Goal: Task Accomplishment & Management: Manage account settings

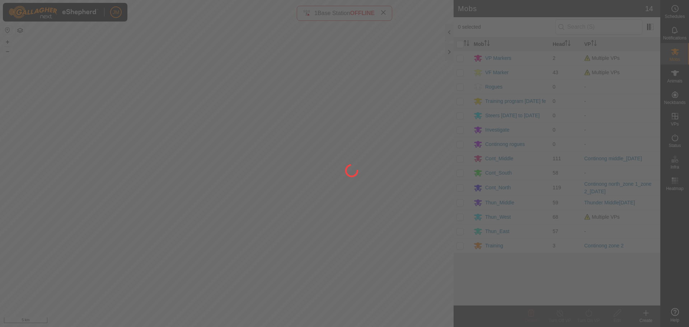
click at [450, 51] on div at bounding box center [344, 163] width 689 height 327
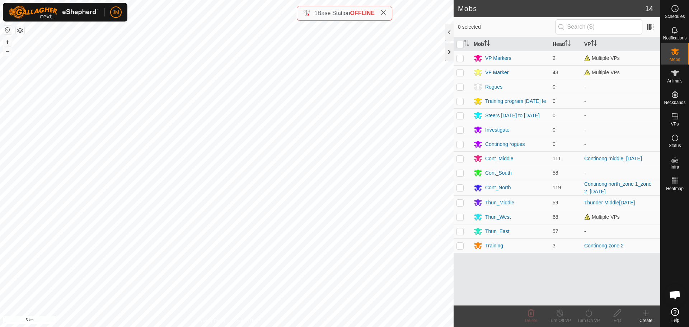
click at [447, 55] on div at bounding box center [449, 51] width 9 height 17
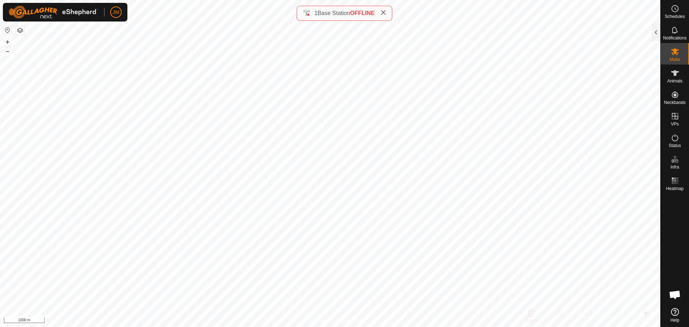
click at [384, 13] on icon at bounding box center [383, 13] width 6 height 6
click at [5, 45] on button "+" at bounding box center [7, 42] width 9 height 9
type input "21099"
type input "-"
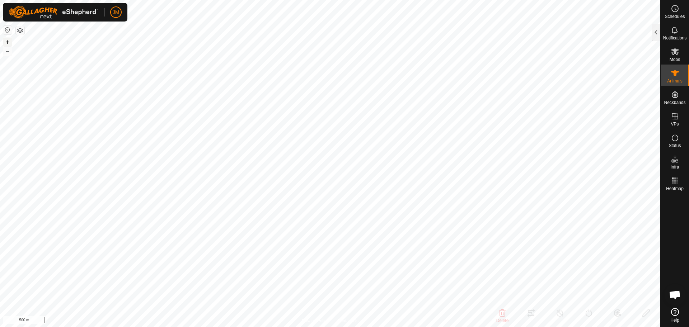
type input "-"
click at [657, 34] on div at bounding box center [655, 32] width 9 height 17
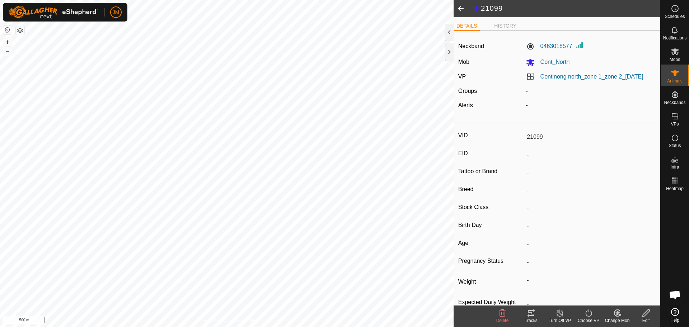
click at [532, 319] on div "Tracks" at bounding box center [531, 320] width 29 height 6
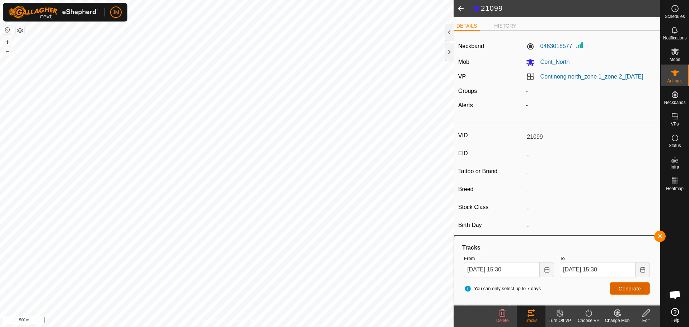
click at [625, 287] on span "Generate" at bounding box center [629, 289] width 22 height 6
click at [470, 270] on input "04 Oct, 2025 15:30" at bounding box center [502, 269] width 76 height 15
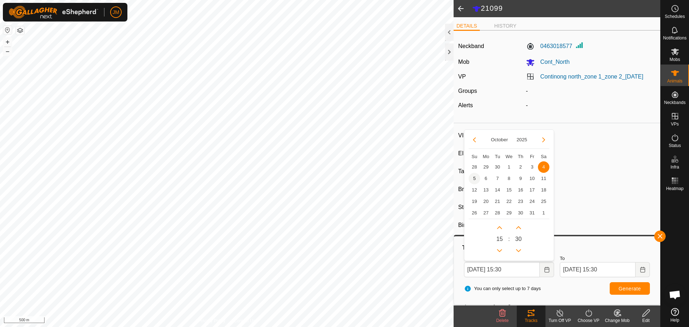
click at [471, 180] on span "5" at bounding box center [474, 178] width 11 height 11
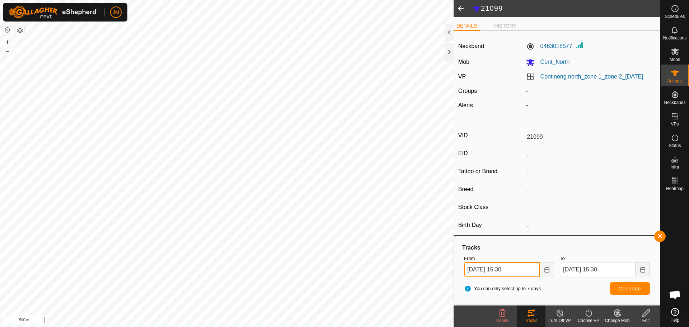
click at [505, 272] on input "05 Oct, 2025 15:30" at bounding box center [502, 269] width 76 height 15
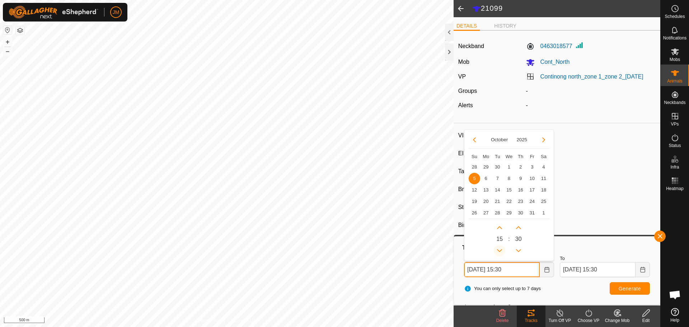
click at [500, 249] on button "Previous Hour" at bounding box center [499, 250] width 11 height 11
click at [621, 286] on span "Generate" at bounding box center [629, 289] width 22 height 6
click at [506, 273] on input "05 Oct, 2025 13:30" at bounding box center [502, 269] width 76 height 15
click at [499, 226] on button "Next Hour" at bounding box center [499, 227] width 11 height 11
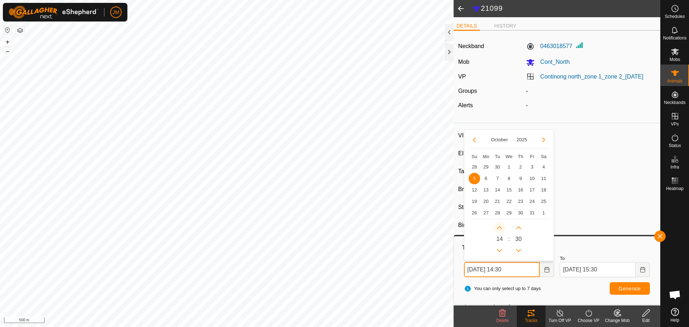
click at [499, 226] on span "Next Hour" at bounding box center [499, 226] width 0 height 0
click at [498, 250] on button "Previous Hour" at bounding box center [499, 250] width 11 height 11
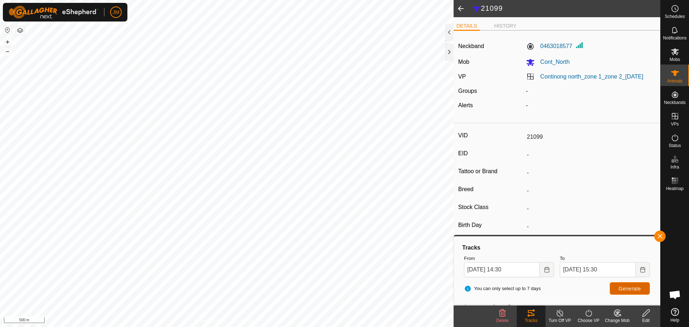
click at [621, 288] on span "Generate" at bounding box center [629, 289] width 22 height 6
click at [503, 272] on input "05 Oct, 2025 14:30" at bounding box center [502, 269] width 76 height 15
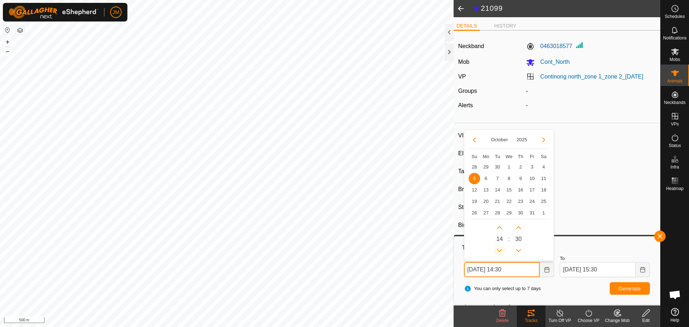
click at [501, 253] on button "Previous Hour" at bounding box center [499, 250] width 11 height 11
click at [502, 253] on span "Previous Hour" at bounding box center [502, 253] width 0 height 0
type input "05 Oct, 2025 12:30"
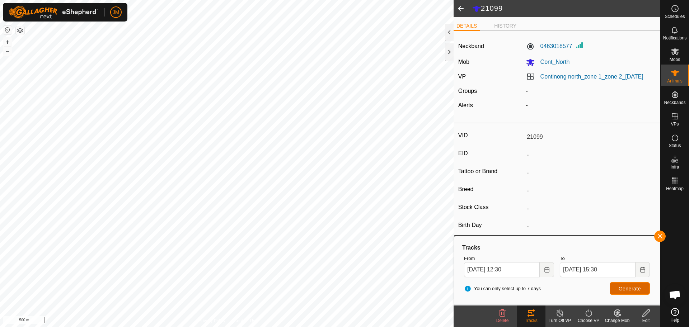
click at [624, 286] on span "Generate" at bounding box center [629, 289] width 22 height 6
click at [8, 41] on button "+" at bounding box center [7, 42] width 9 height 9
click at [10, 43] on button "+" at bounding box center [7, 42] width 9 height 9
click at [8, 39] on button "+" at bounding box center [7, 42] width 9 height 9
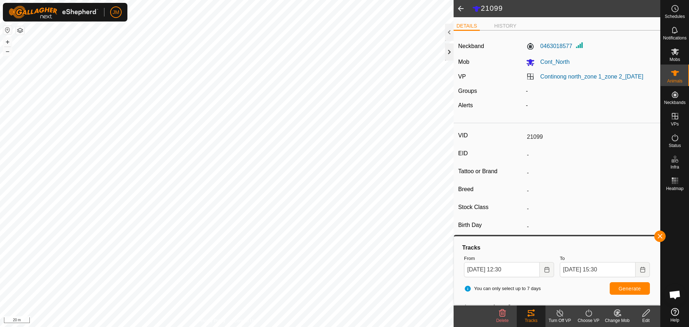
click at [450, 52] on div at bounding box center [449, 51] width 9 height 17
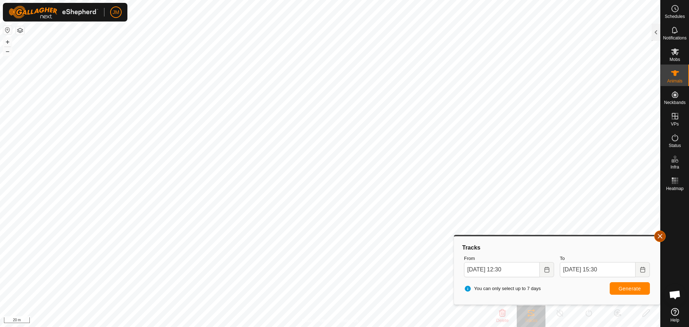
click at [662, 237] on button "button" at bounding box center [659, 236] width 11 height 11
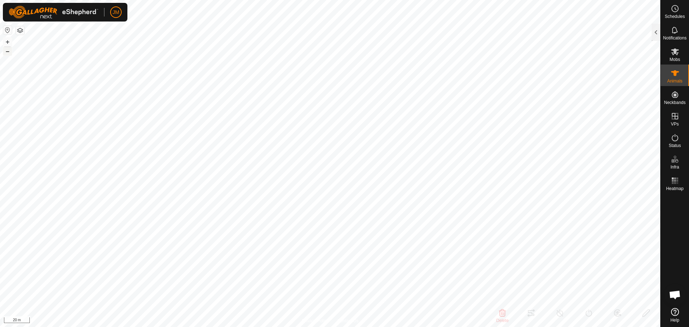
click at [6, 53] on button "–" at bounding box center [7, 51] width 9 height 9
click at [674, 140] on icon at bounding box center [675, 137] width 9 height 9
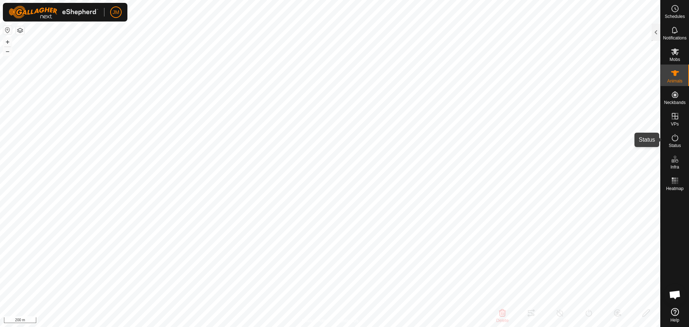
click at [674, 140] on icon at bounding box center [675, 137] width 9 height 9
click at [658, 33] on div at bounding box center [655, 32] width 9 height 17
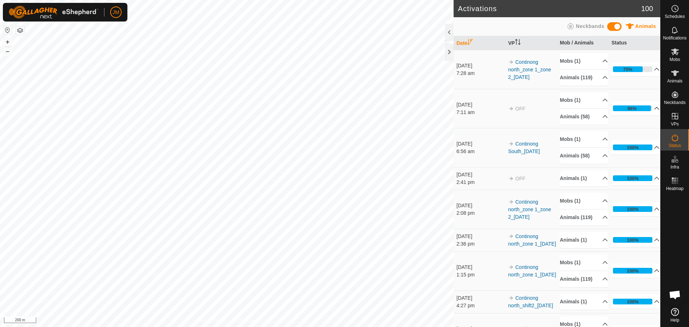
drag, startPoint x: 547, startPoint y: 230, endPoint x: 512, endPoint y: 215, distance: 38.4
click at [512, 215] on td "Continong north_zone 1_zone 2_[DATE]" at bounding box center [531, 209] width 52 height 39
copy link "Continong north_zone 1_zone 2_[DATE]"
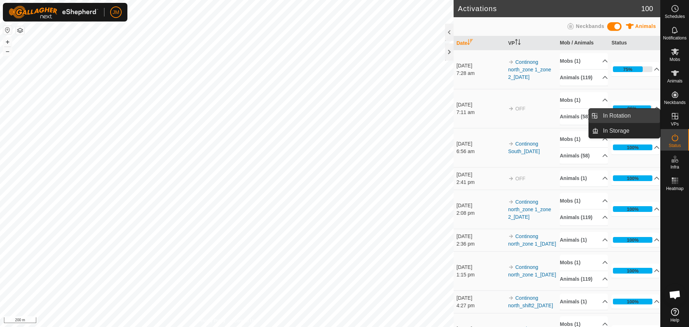
click at [635, 117] on link "In Rotation" at bounding box center [628, 116] width 61 height 14
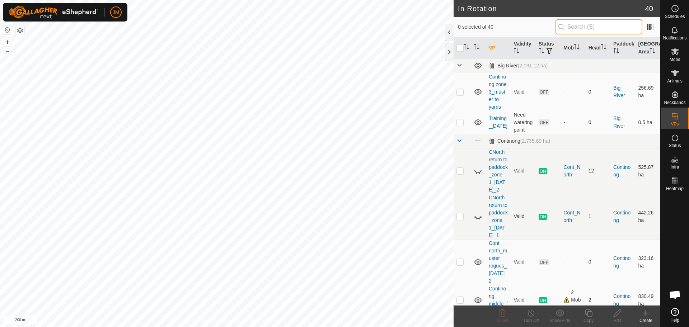
click at [584, 28] on input "text" at bounding box center [598, 26] width 87 height 15
paste input "Continong north_zone 1_zone 2_[DATE]"
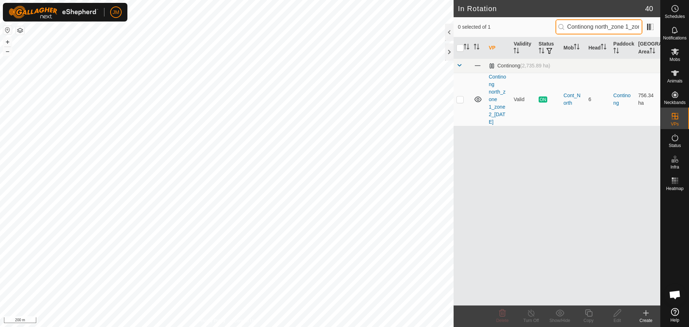
scroll to position [0, 43]
type input "Continong north_zone 1_zone 2_[DATE]"
click at [457, 100] on p-checkbox at bounding box center [459, 100] width 7 height 6
checkbox input "true"
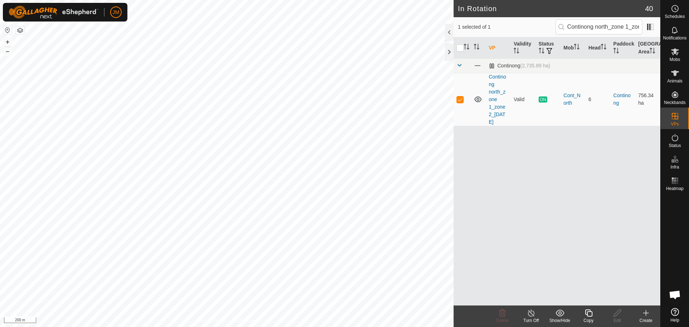
click at [493, 203] on div "In Rotation 40 1 selected of 1 Continong north_zone 1_zone 2_04Oct2025 VP Valid…" at bounding box center [330, 163] width 660 height 327
click at [457, 221] on div "In Rotation 40 1 selected of 1 Continong north_zone 1_zone 2_04Oct2025 VP Valid…" at bounding box center [330, 163] width 660 height 327
click at [588, 315] on icon at bounding box center [588, 313] width 9 height 9
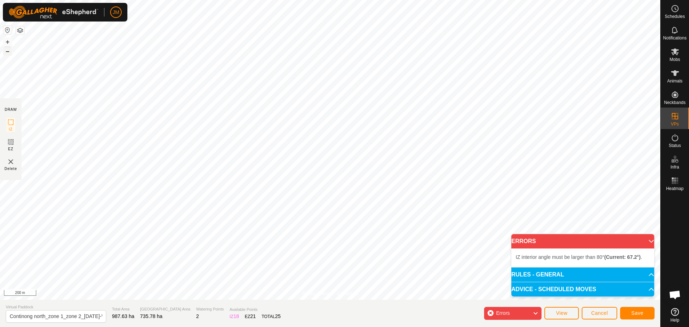
click at [8, 54] on button "–" at bounding box center [7, 51] width 9 height 9
click at [533, 314] on icon at bounding box center [535, 313] width 6 height 9
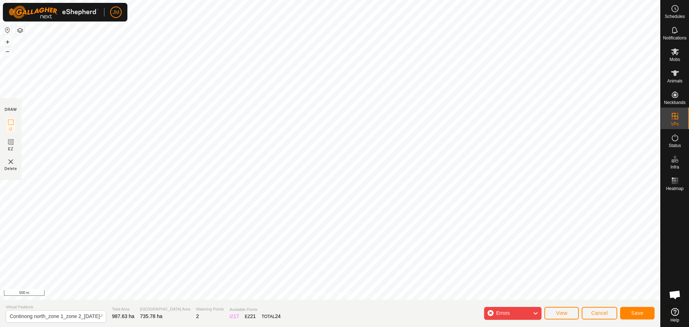
click at [533, 314] on icon at bounding box center [535, 313] width 6 height 9
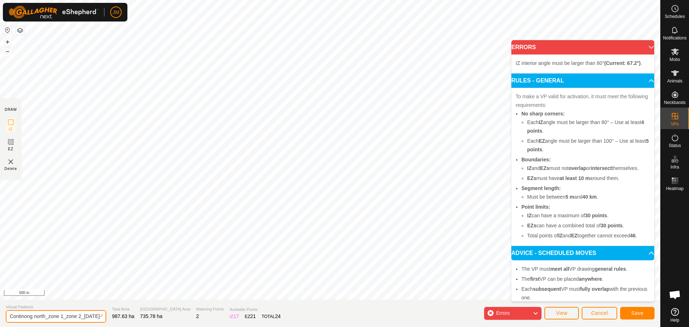
scroll to position [0, 29]
drag, startPoint x: 89, startPoint y: 318, endPoint x: 103, endPoint y: 318, distance: 13.6
click at [103, 318] on section "Virtual Paddock Continong north_zone 1_zone 2_04Oct2025-VP001 Total Area 987.63…" at bounding box center [330, 313] width 660 height 27
click at [61, 317] on input "Continong north_zone 1_zone 2_04Oct2025-VP001" at bounding box center [56, 316] width 100 height 13
drag, startPoint x: 83, startPoint y: 317, endPoint x: 114, endPoint y: 315, distance: 30.9
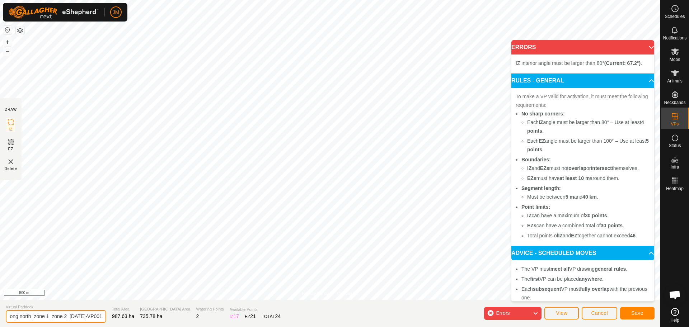
click at [114, 315] on section "Virtual Paddock Continong north_zone 1_zone 2_05Oct2025-VP001 Total Area 987.63…" at bounding box center [330, 313] width 660 height 27
drag, startPoint x: 98, startPoint y: 316, endPoint x: 11, endPoint y: 319, distance: 86.1
click at [11, 319] on input "Continong north_zone 1_zone 2_[DATE]_2" at bounding box center [56, 316] width 100 height 13
type input "Continong north_zone 1_zone 2_[DATE]_2"
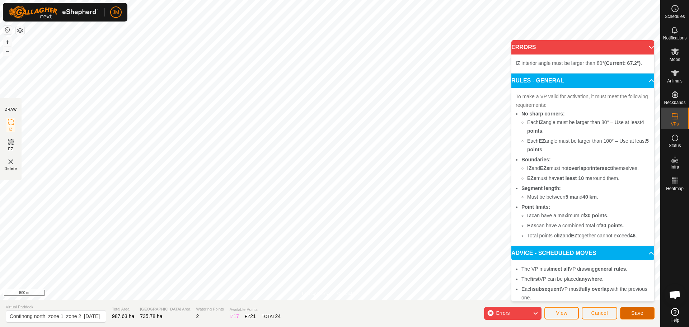
click at [638, 315] on span "Save" at bounding box center [637, 313] width 12 height 6
click at [672, 58] on span "Mobs" at bounding box center [674, 59] width 10 height 4
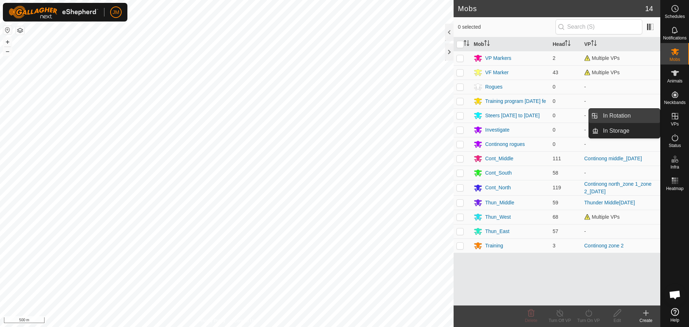
click at [648, 119] on link "In Rotation" at bounding box center [628, 116] width 61 height 14
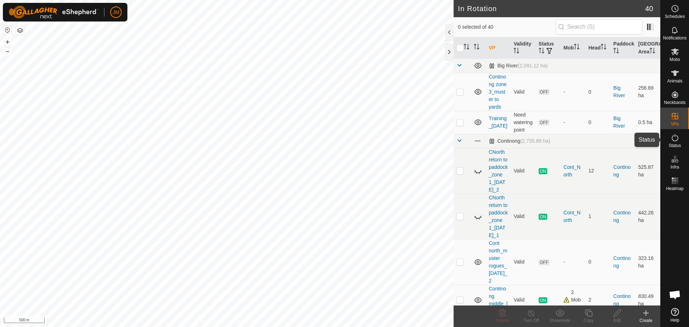
click at [677, 142] on icon at bounding box center [675, 137] width 9 height 9
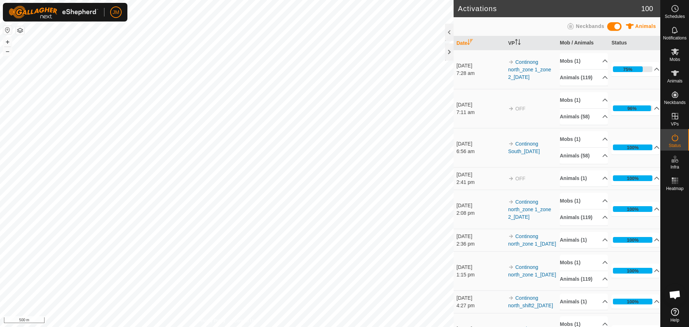
drag, startPoint x: 540, startPoint y: 229, endPoint x: 512, endPoint y: 212, distance: 32.4
click at [512, 212] on td "Continong north_zone 1_zone 2_[DATE]" at bounding box center [531, 209] width 52 height 39
copy link "Continong north_zone 1_zone 2_[DATE]"
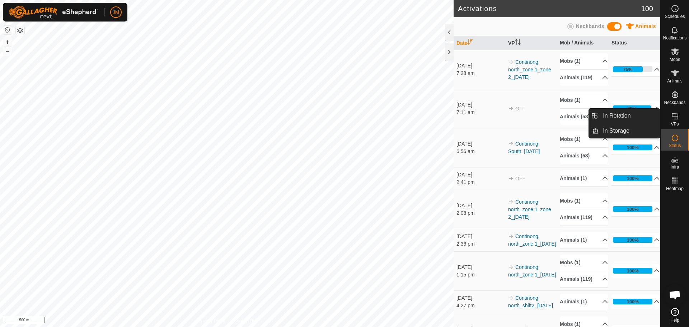
click at [676, 118] on icon at bounding box center [675, 116] width 9 height 9
click at [641, 114] on link "In Rotation" at bounding box center [628, 116] width 61 height 14
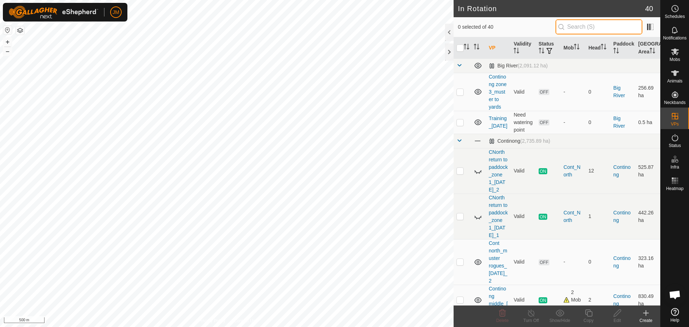
click at [622, 27] on input "text" at bounding box center [598, 26] width 87 height 15
paste input "Continong north_zone 1_zone 2_[DATE]"
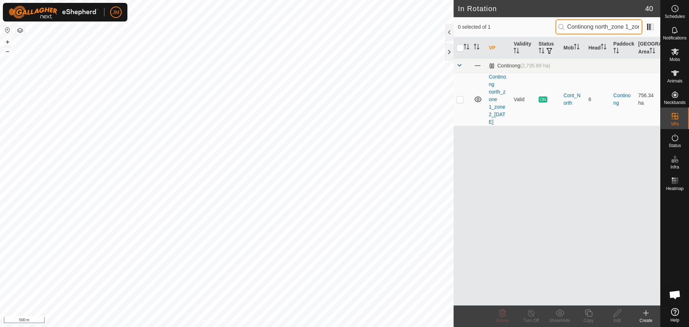
scroll to position [0, 43]
type input "Continong north_zone 1_zone 2_[DATE]"
click at [460, 100] on p-checkbox at bounding box center [459, 100] width 7 height 6
checkbox input "true"
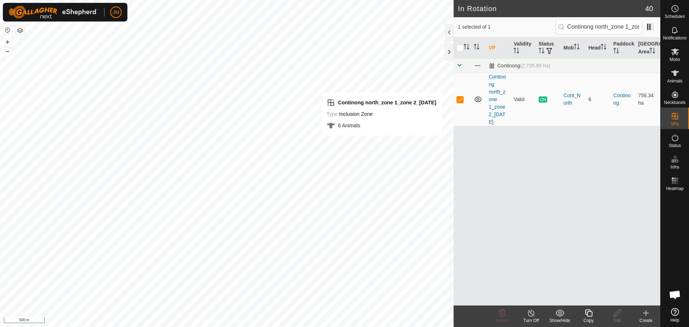
click at [588, 315] on icon at bounding box center [588, 313] width 9 height 9
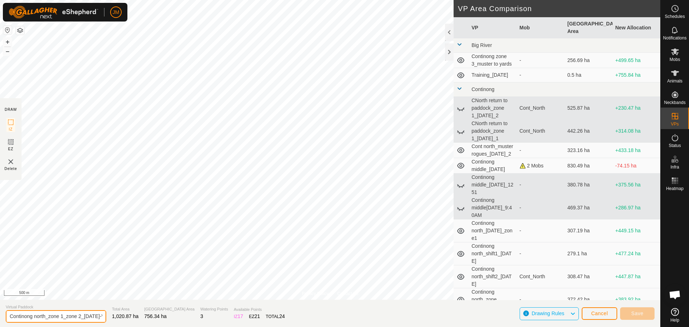
click at [90, 316] on input "Continong north_zone 1_zone 2_04Oct2025-VP001" at bounding box center [56, 316] width 100 height 13
drag, startPoint x: 93, startPoint y: 316, endPoint x: 118, endPoint y: 315, distance: 25.5
click at [118, 315] on section "Virtual Paddock Continong north_zone 1_zone 2_05Oct2025-VP001 Total Area 1,020.…" at bounding box center [330, 313] width 660 height 27
click at [95, 317] on input "Continong north_zone 1_zone 2_05Oct2025-VP001" at bounding box center [56, 316] width 100 height 13
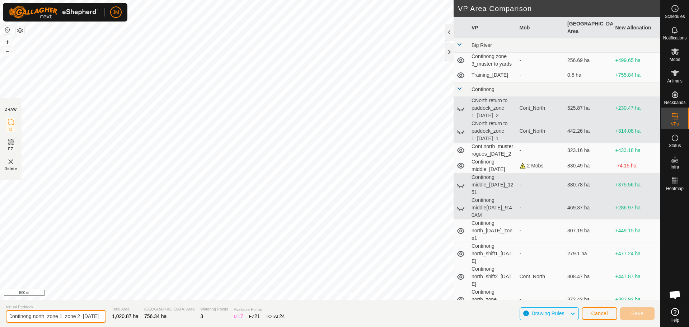
scroll to position [0, 0]
drag, startPoint x: 95, startPoint y: 317, endPoint x: 12, endPoint y: 325, distance: 83.5
click at [12, 325] on section "Virtual Paddock Continong north_zone 1_zone 2_05Oct2025_2 Total Area 1,020.87 h…" at bounding box center [330, 313] width 660 height 27
click at [88, 318] on input "Continong north_zone 1_zone 2_[DATE]_2" at bounding box center [56, 316] width 100 height 13
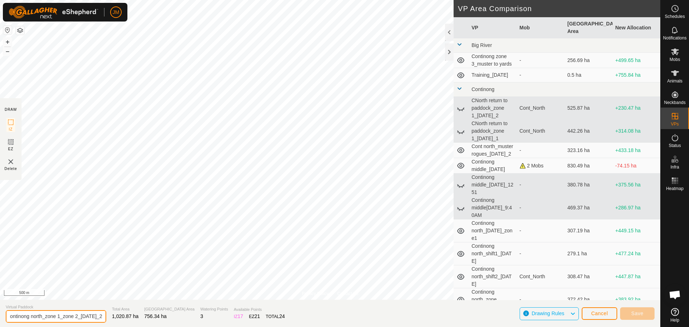
drag, startPoint x: 95, startPoint y: 316, endPoint x: 109, endPoint y: 315, distance: 13.7
click at [109, 315] on section "Virtual Paddock Continong north_zone 1_zone 2_05Oct2025_2 Total Area 1,020.87 h…" at bounding box center [330, 313] width 660 height 27
click at [95, 316] on input "Continong north_zone 1_zone 2_[DATE]_2" at bounding box center [56, 316] width 100 height 13
type input "Continong north_zone 1_zone 2_[DATE]_2"
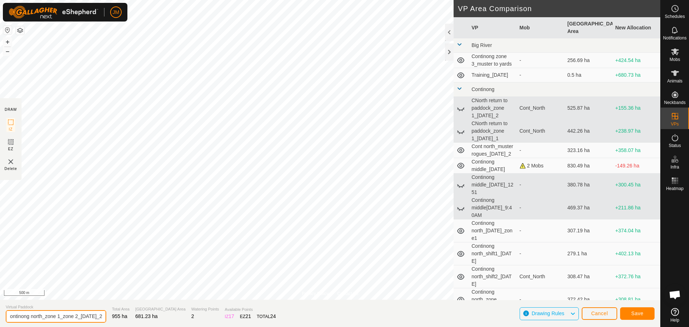
scroll to position [0, 18]
drag, startPoint x: 74, startPoint y: 312, endPoint x: 98, endPoint y: 313, distance: 24.4
click at [98, 313] on input "Continong north_zone 1_zone 2_[DATE]_2" at bounding box center [56, 316] width 100 height 13
click at [24, 319] on input "Continong north_zone 1_zone 2_[DATE]_2" at bounding box center [56, 316] width 100 height 13
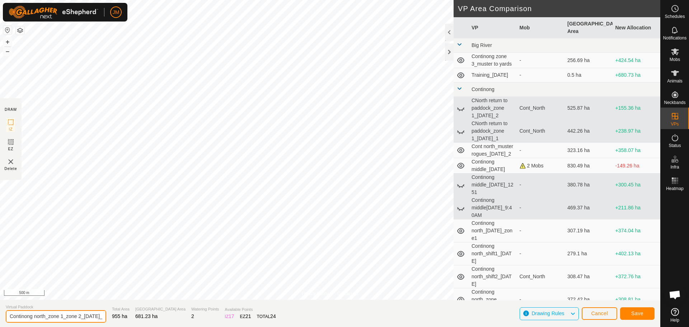
scroll to position [0, 18]
drag, startPoint x: 35, startPoint y: 317, endPoint x: 100, endPoint y: 317, distance: 65.3
click at [100, 317] on section "Virtual Paddock Continong north_zone 1_zone 2_05Oct2025_2 Total Area 955 ha Gra…" at bounding box center [330, 313] width 660 height 27
click at [95, 317] on input "Continong north_zone 1_zone 2_[DATE]_2" at bounding box center [56, 316] width 100 height 13
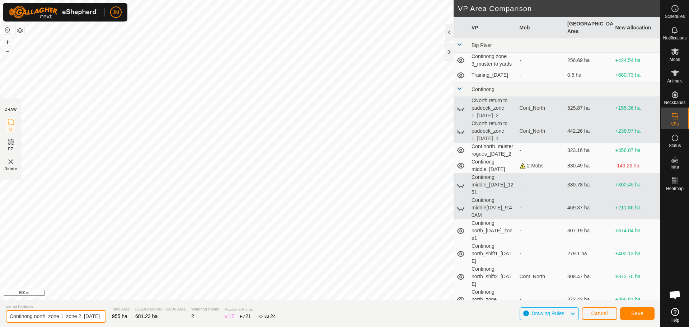
drag, startPoint x: 95, startPoint y: 317, endPoint x: 0, endPoint y: 316, distance: 95.1
click at [0, 316] on section "Virtual Paddock Continong north_zone 1_zone 2_05Oct2025_2 Total Area 955 ha Gra…" at bounding box center [330, 313] width 660 height 27
click at [9, 317] on input "Continong north_zone 1_zone 2_[DATE]_2" at bounding box center [56, 316] width 100 height 13
drag, startPoint x: 9, startPoint y: 317, endPoint x: 99, endPoint y: 317, distance: 90.4
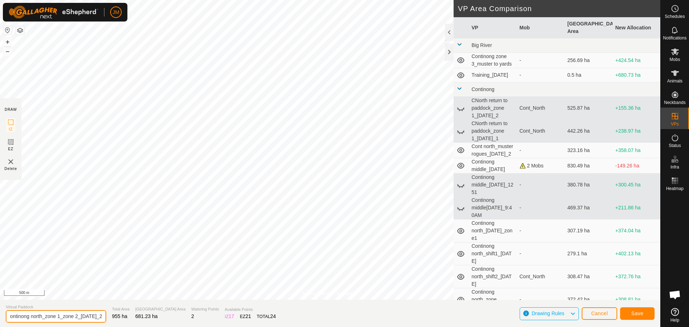
click at [99, 317] on input "Continong north_zone 1_zone 2_[DATE]_2" at bounding box center [56, 316] width 100 height 13
click at [95, 316] on input "Continong north_zone 1_zone 2_[DATE]_2" at bounding box center [56, 316] width 100 height 13
drag, startPoint x: 98, startPoint y: 319, endPoint x: 0, endPoint y: 317, distance: 98.0
click at [0, 317] on section "Virtual Paddock Continong north_zone 1_zone 2_05Oct2025_2 Total Area 955 ha Gra…" at bounding box center [330, 313] width 660 height 27
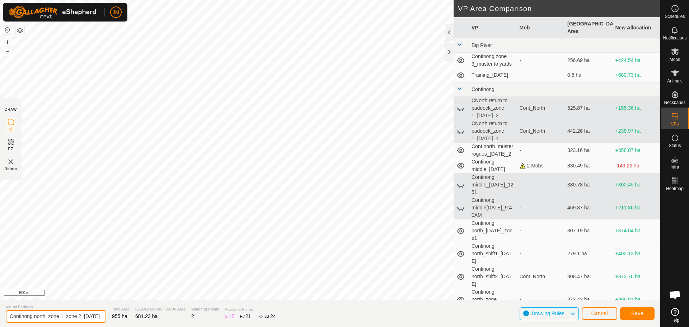
click at [23, 317] on input "Continong north_zone 1_zone 2_[DATE]_2" at bounding box center [56, 316] width 100 height 13
drag, startPoint x: 23, startPoint y: 317, endPoint x: 100, endPoint y: 319, distance: 77.2
click at [100, 319] on section "Virtual Paddock Continong north_zone 1_zone 2_05Oct2025_2 Total Area 955 ha Gra…" at bounding box center [330, 313] width 660 height 27
click at [97, 317] on input "Continong north_zone 1_zone 2_[DATE]_2" at bounding box center [56, 316] width 100 height 13
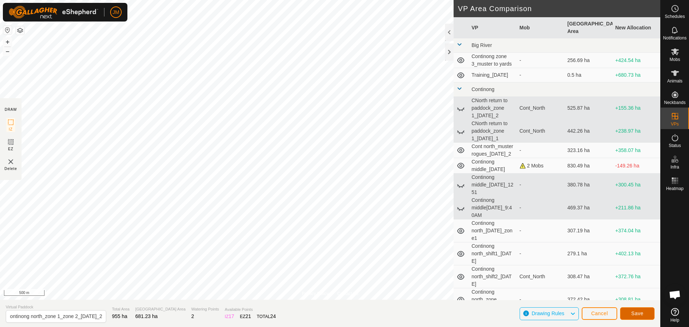
scroll to position [0, 0]
click at [640, 314] on span "Save" at bounding box center [637, 314] width 12 height 6
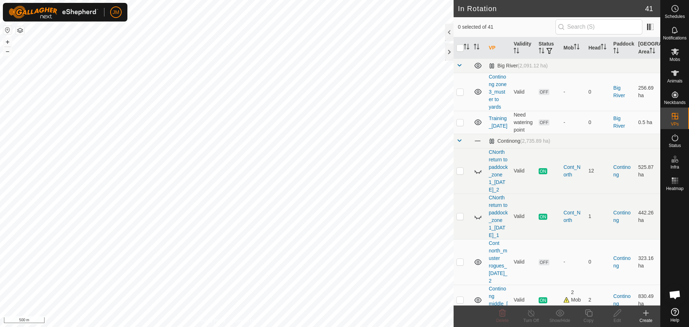
click at [20, 32] on button "button" at bounding box center [20, 30] width 9 height 9
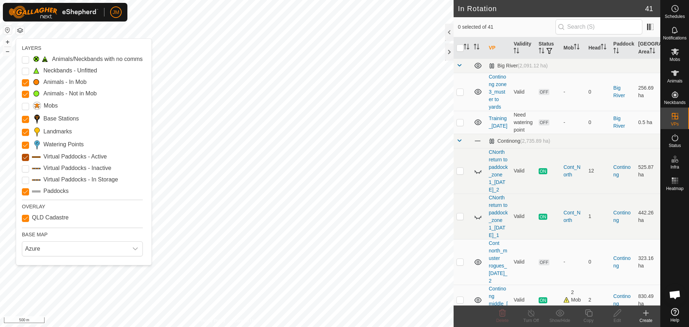
click at [24, 158] on Active "Virtual Paddocks - Active" at bounding box center [25, 157] width 7 height 7
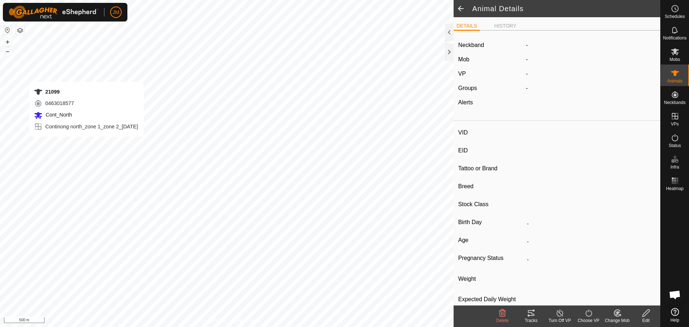
type input "21099"
type input "-"
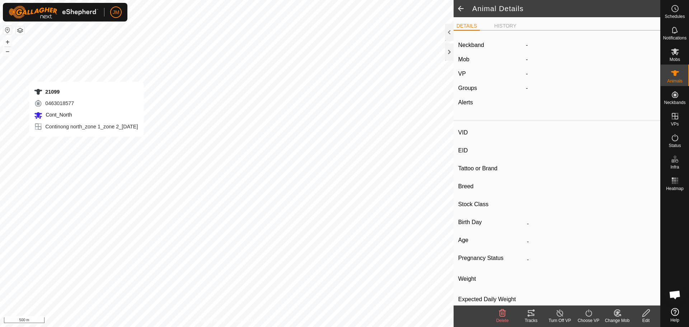
type input "-"
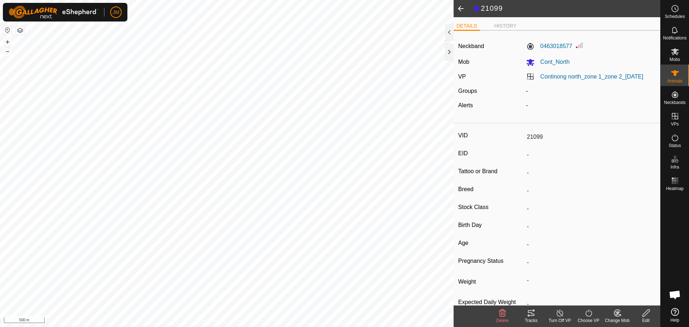
click at [529, 315] on icon at bounding box center [528, 316] width 2 height 2
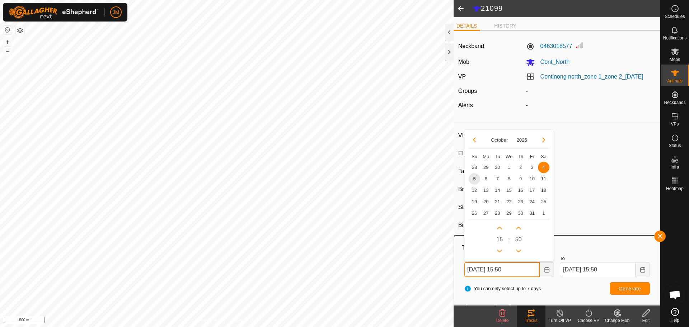
click at [472, 270] on input "04 Oct, 2025 15:50" at bounding box center [502, 269] width 76 height 15
click at [477, 179] on span "5" at bounding box center [474, 178] width 11 height 11
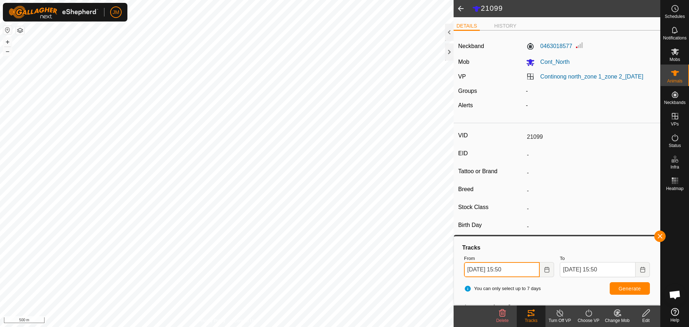
click at [506, 268] on input "05 Oct, 2025 15:50" at bounding box center [502, 269] width 76 height 15
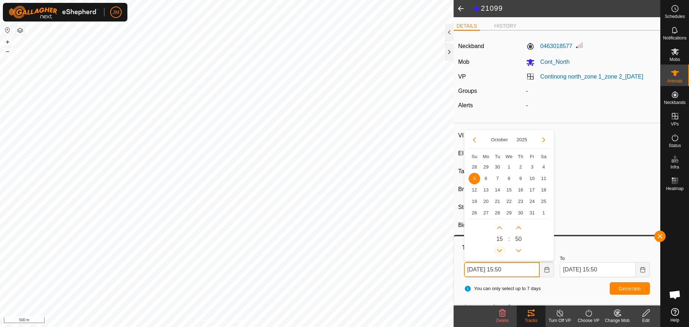
click at [501, 253] on button "Previous Hour" at bounding box center [499, 250] width 11 height 11
click at [501, 254] on span "Previous Hour" at bounding box center [501, 254] width 0 height 0
click at [501, 253] on button "Previous Hour" at bounding box center [499, 250] width 11 height 11
type input "05 Oct, 2025 11:50"
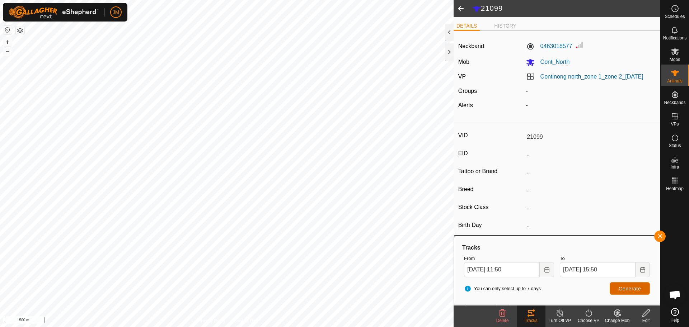
click at [633, 285] on button "Generate" at bounding box center [630, 288] width 40 height 13
click at [451, 58] on div at bounding box center [449, 51] width 9 height 17
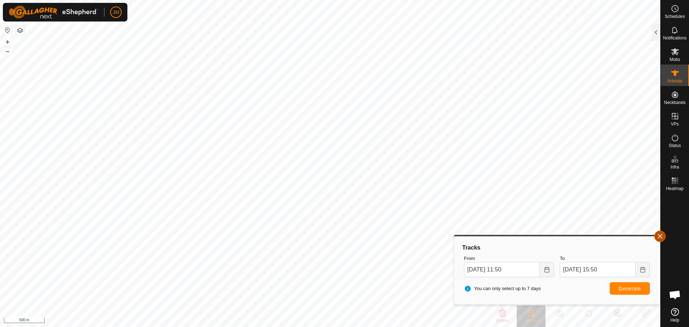
click at [655, 239] on button "button" at bounding box center [659, 236] width 11 height 11
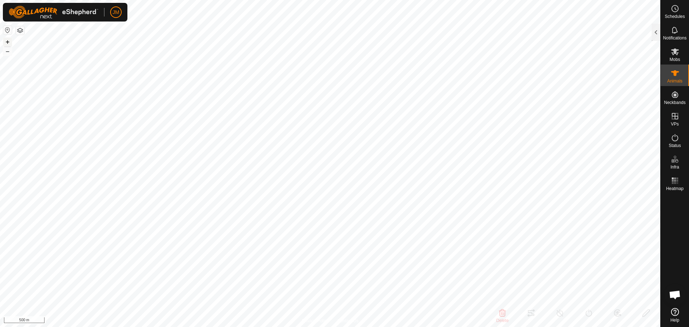
click at [8, 43] on button "+" at bounding box center [7, 42] width 9 height 9
click at [674, 139] on icon at bounding box center [675, 137] width 9 height 9
click at [675, 57] on span "Mobs" at bounding box center [674, 59] width 10 height 4
click at [657, 27] on div at bounding box center [655, 32] width 9 height 17
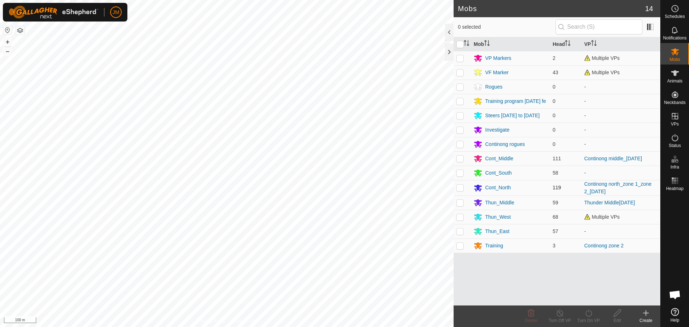
click at [458, 190] on p-checkbox at bounding box center [459, 188] width 7 height 6
checkbox input "true"
click at [588, 313] on icon at bounding box center [588, 313] width 9 height 9
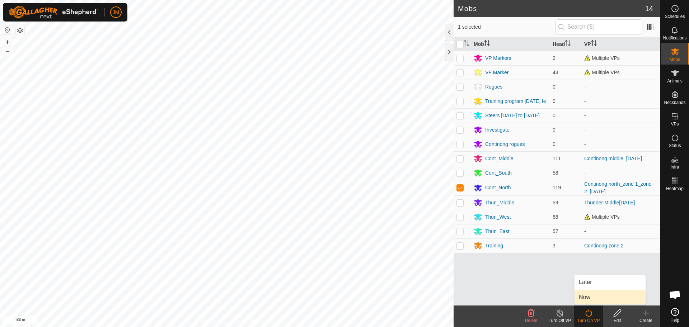
click at [593, 296] on link "Now" at bounding box center [609, 297] width 71 height 14
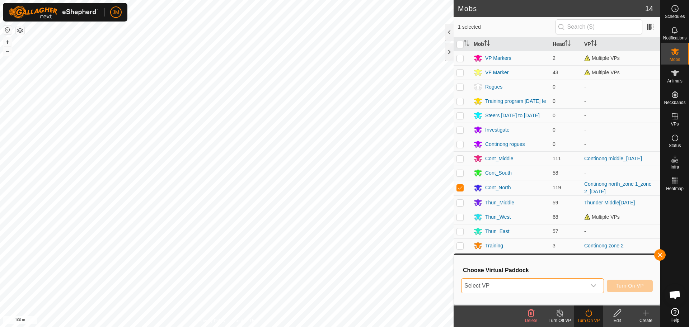
click at [542, 287] on span "Select VP" at bounding box center [523, 286] width 125 height 14
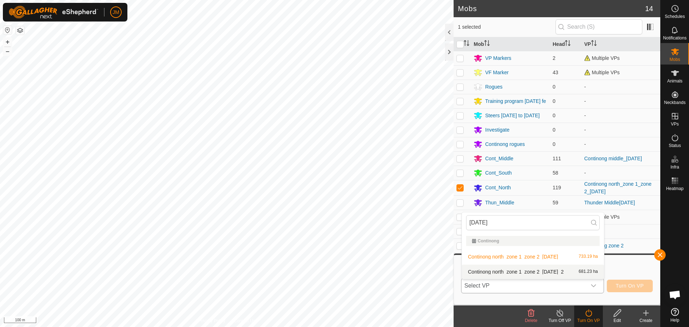
type input "5Oct"
click at [567, 270] on li "Continong north_zone 1_zone 2_05Oct2025_2 681.23 ha" at bounding box center [533, 272] width 142 height 14
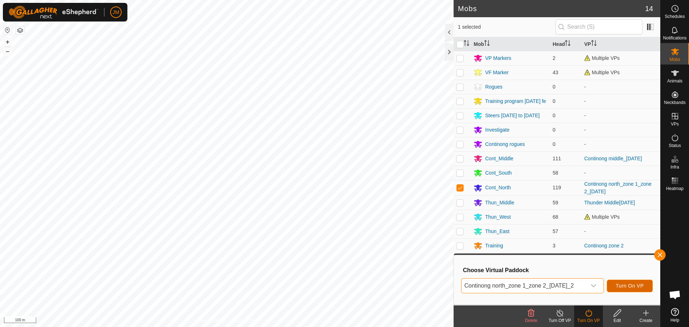
click at [622, 284] on span "Turn On VP" at bounding box center [630, 286] width 28 height 6
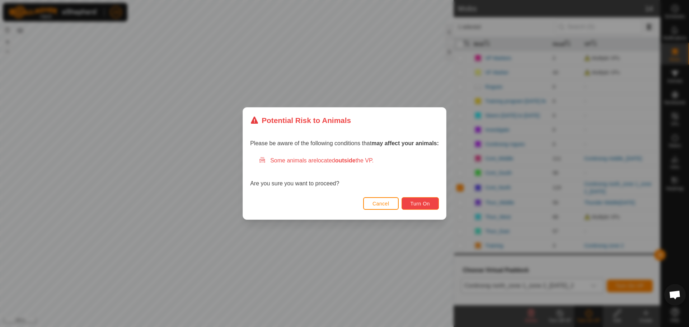
click at [436, 205] on button "Turn On" at bounding box center [419, 203] width 37 height 13
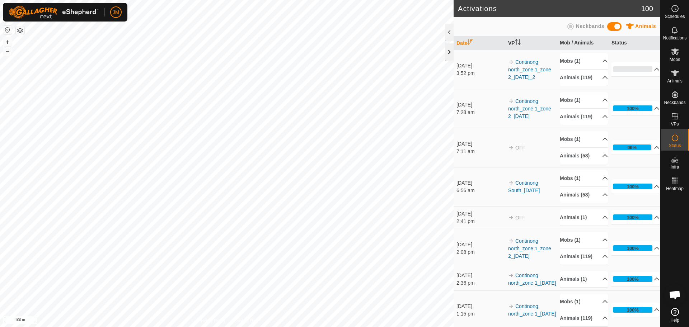
click at [447, 51] on div at bounding box center [449, 51] width 9 height 17
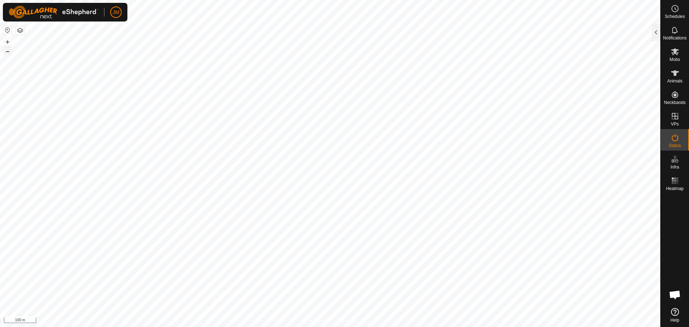
click at [10, 54] on button "–" at bounding box center [7, 51] width 9 height 9
click at [8, 54] on button "–" at bounding box center [7, 51] width 9 height 9
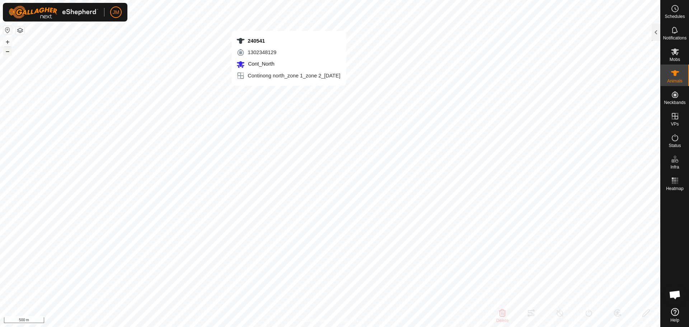
type input "240541"
type input "-"
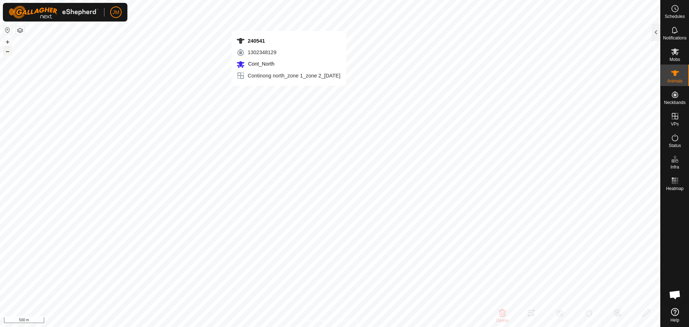
type input "-"
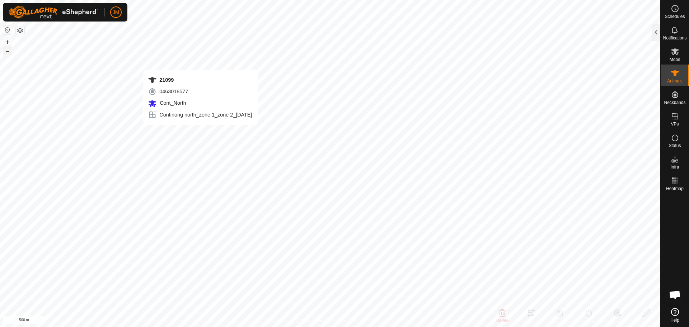
type input "21099"
type input "-"
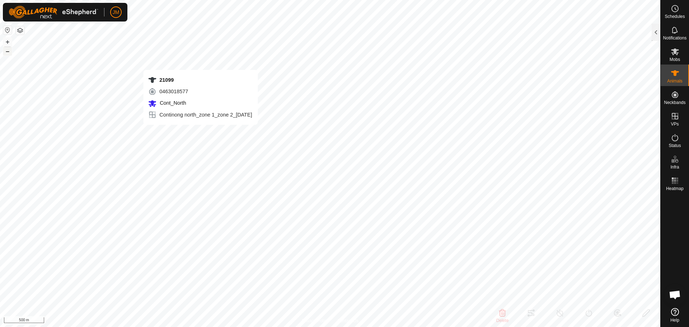
type input "-"
click at [5, 44] on button "+" at bounding box center [7, 42] width 9 height 9
click at [4, 52] on button "–" at bounding box center [7, 51] width 9 height 9
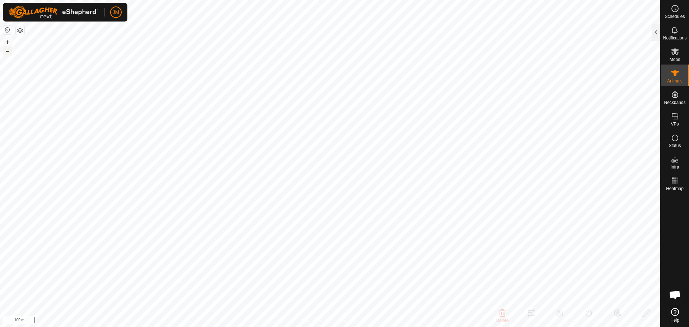
click at [4, 52] on button "–" at bounding box center [7, 51] width 9 height 9
click at [6, 43] on button "+" at bounding box center [7, 42] width 9 height 9
click at [676, 138] on icon at bounding box center [675, 137] width 9 height 9
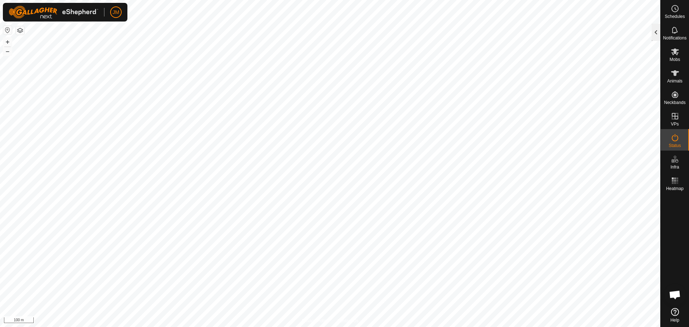
click at [654, 36] on div at bounding box center [655, 32] width 9 height 17
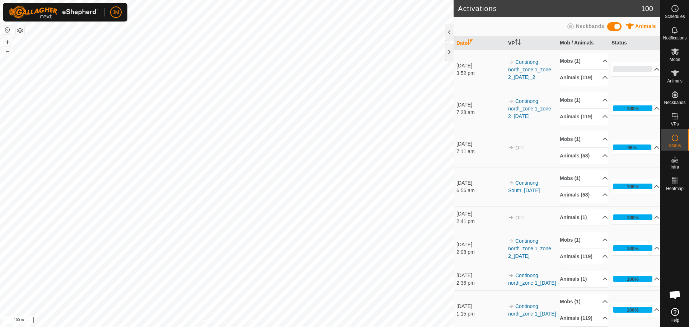
click at [644, 74] on p-accordion-header "0%" at bounding box center [635, 69] width 48 height 14
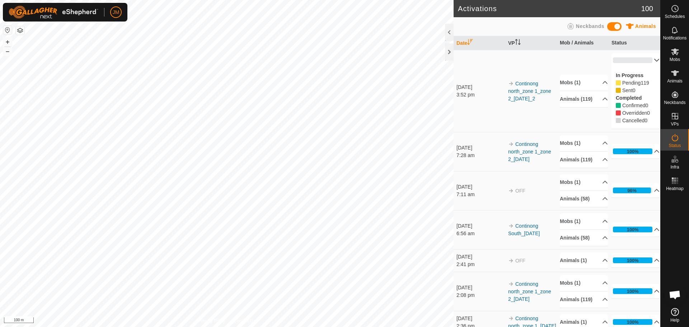
click at [646, 64] on p-accordion-header "0%" at bounding box center [635, 60] width 48 height 14
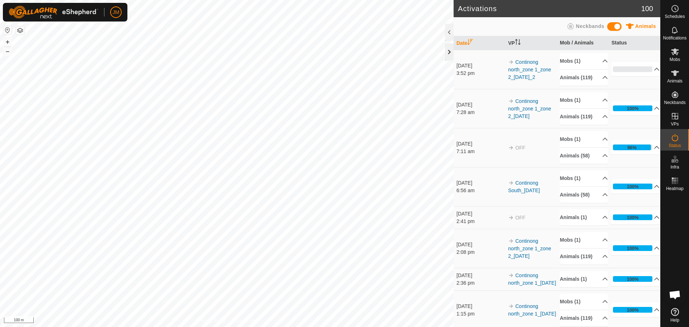
click at [448, 55] on div at bounding box center [449, 51] width 9 height 17
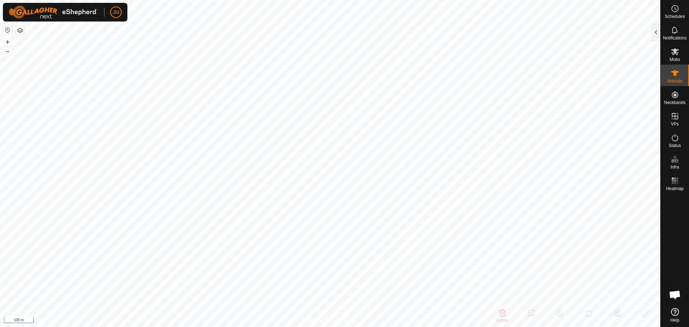
type input "240123"
type input "-"
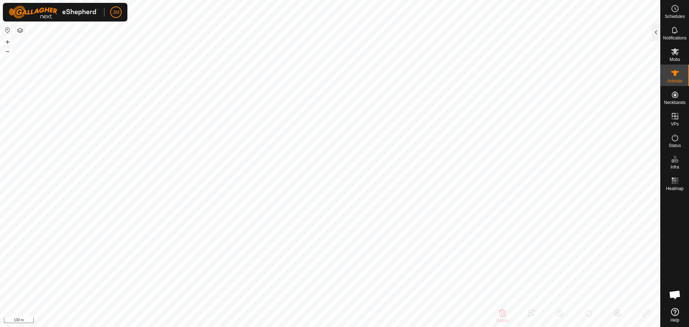
type input "-"
type input "220679"
type input "-"
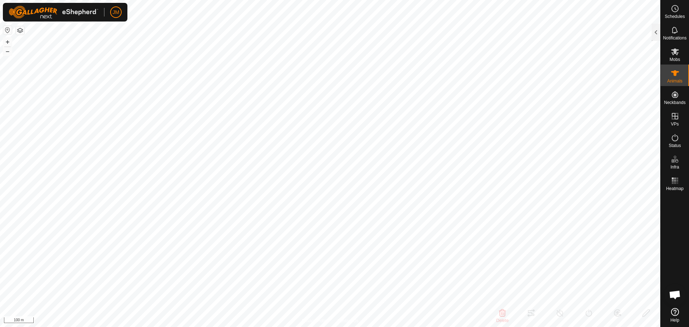
type input "-"
click at [674, 180] on rect at bounding box center [675, 181] width 2 height 2
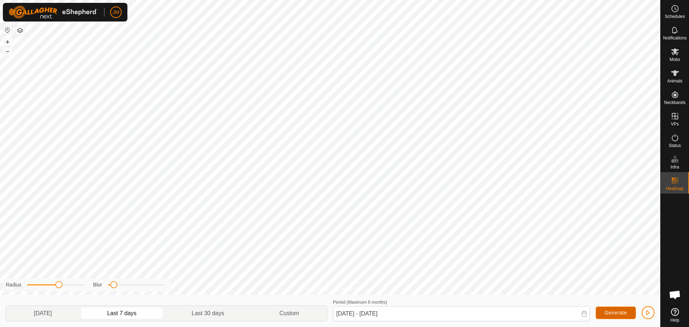
click at [622, 312] on span "Generate" at bounding box center [615, 313] width 22 height 6
click at [677, 30] on icon at bounding box center [675, 30] width 9 height 9
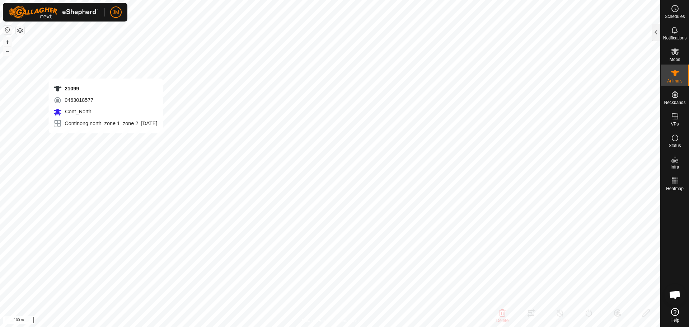
type input "21099"
type input "-"
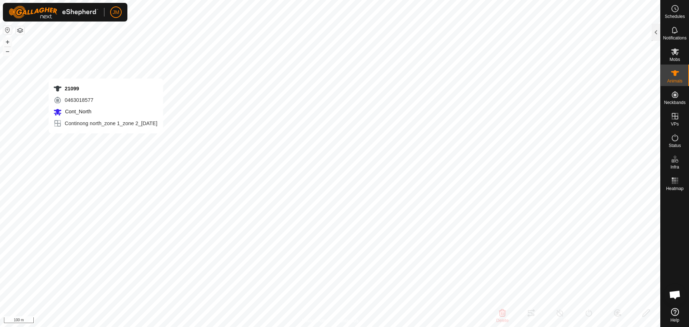
type input "-"
click at [8, 55] on button "–" at bounding box center [7, 51] width 9 height 9
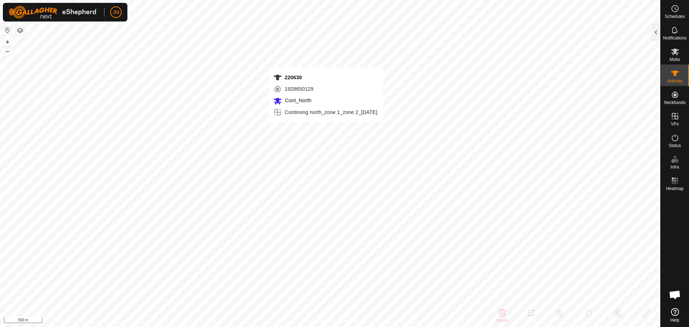
type input "220630"
type input "-"
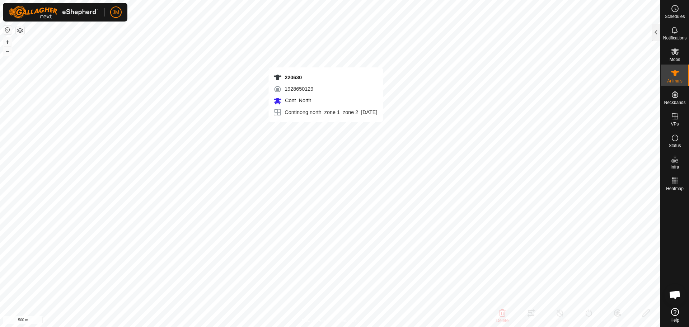
type input "-"
click at [655, 37] on div at bounding box center [655, 32] width 9 height 17
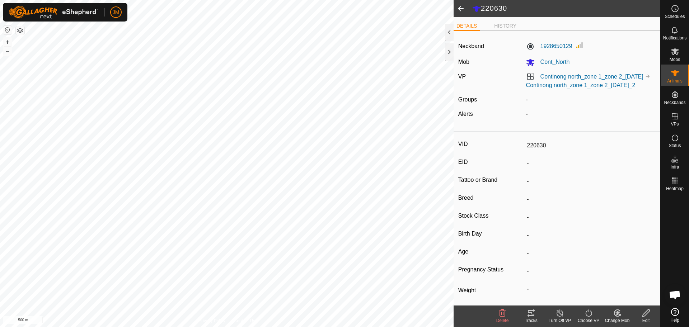
click at [528, 312] on icon at bounding box center [531, 313] width 6 height 6
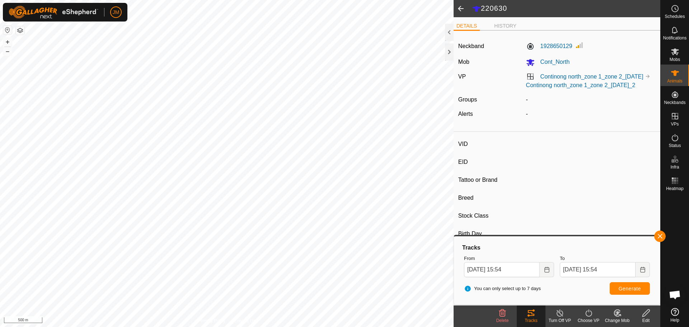
type input "220820"
type input "-"
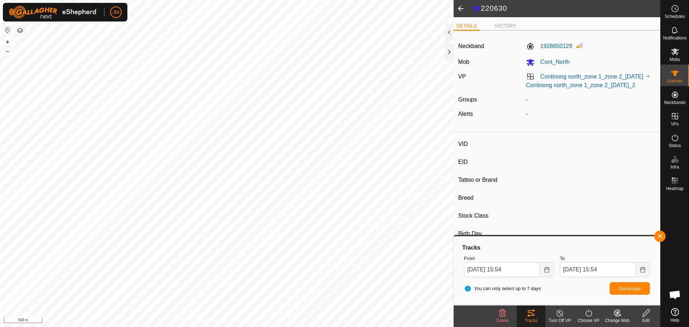
type input "-"
click at [627, 288] on span "Generate" at bounding box center [629, 289] width 22 height 6
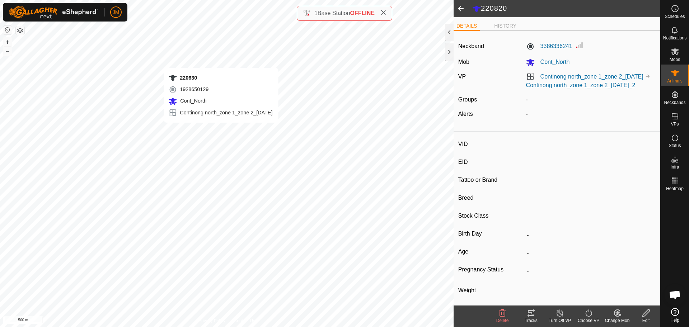
type input "220630"
type input "-"
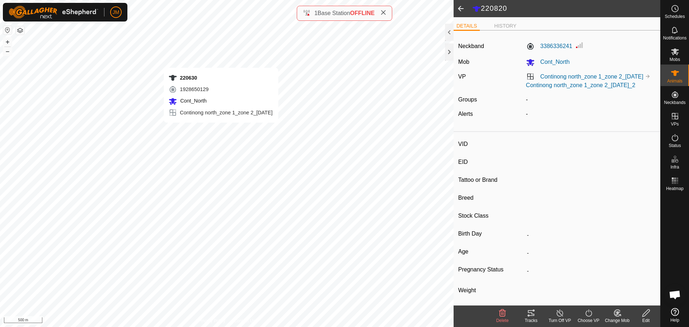
type input "-"
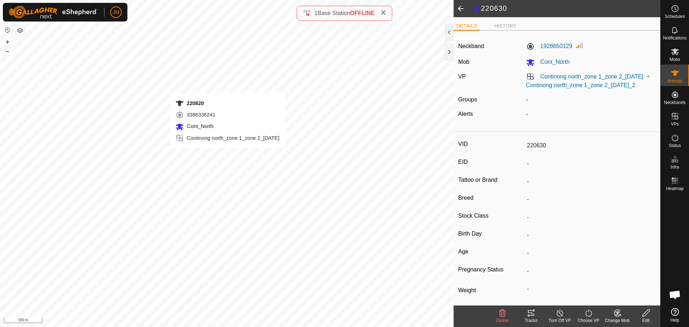
click at [228, 155] on div "220820 3386336241 Cont_North Continong north_zone 1_zone 2_[DATE] + – ⇧ i 500 m" at bounding box center [226, 163] width 453 height 327
type input "220820"
type input "-"
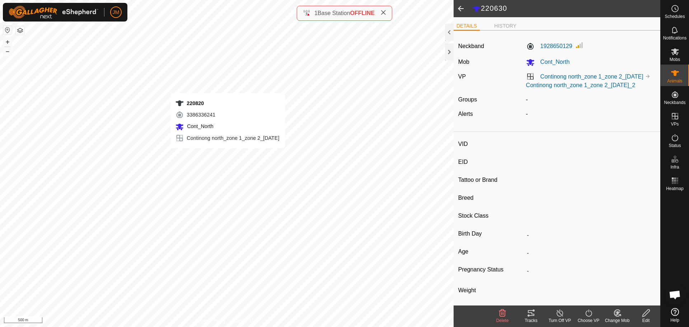
type input "-"
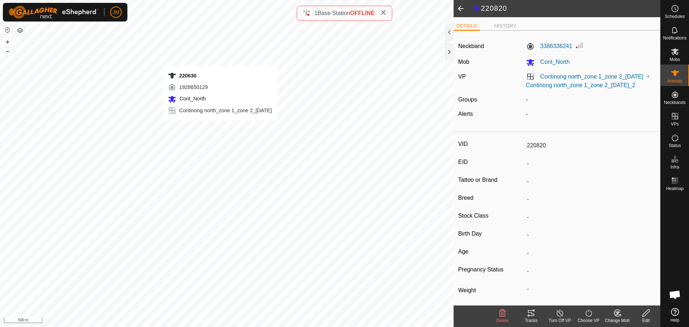
click at [220, 128] on div "220630 1928650129 Cont_North Continong north_zone 1_zone 2_05Oct2025 + – ⇧ i 50…" at bounding box center [226, 163] width 453 height 327
click at [535, 321] on div "Tracks" at bounding box center [531, 320] width 29 height 6
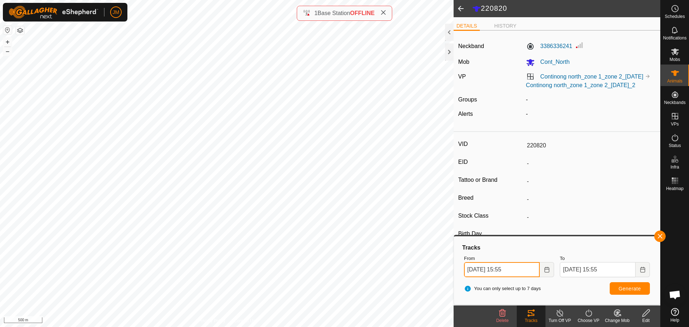
click at [472, 270] on input "04 Oct, 2025 15:55" at bounding box center [502, 269] width 76 height 15
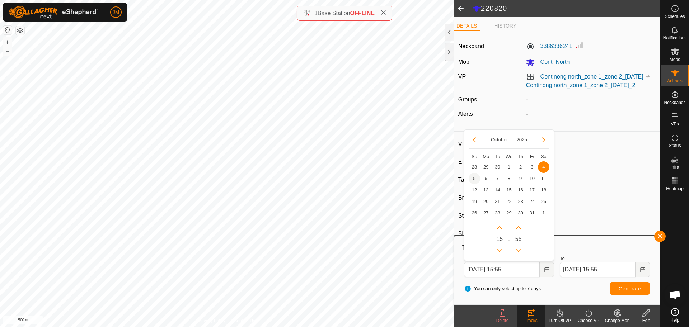
click at [475, 179] on span "5" at bounding box center [474, 178] width 11 height 11
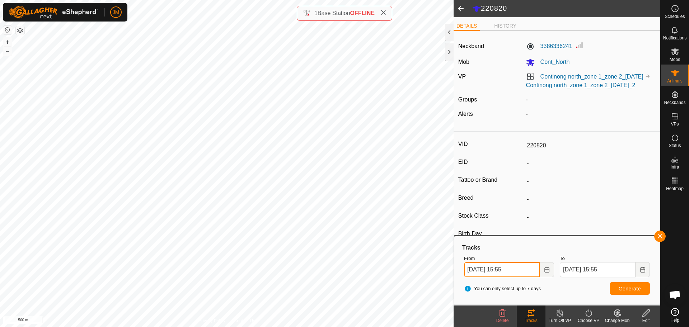
click at [505, 269] on input "05 Oct, 2025 15:55" at bounding box center [502, 269] width 76 height 15
click at [500, 253] on button "Previous Hour" at bounding box center [499, 250] width 11 height 11
click at [500, 253] on span "Previous Hour" at bounding box center [500, 253] width 0 height 0
click at [500, 253] on button "Previous Hour" at bounding box center [499, 250] width 11 height 11
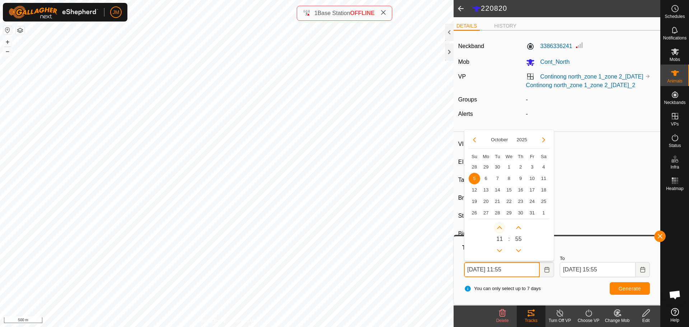
click at [499, 233] on button "Next Hour" at bounding box center [499, 227] width 11 height 11
type input "05 Oct, 2025 12:55"
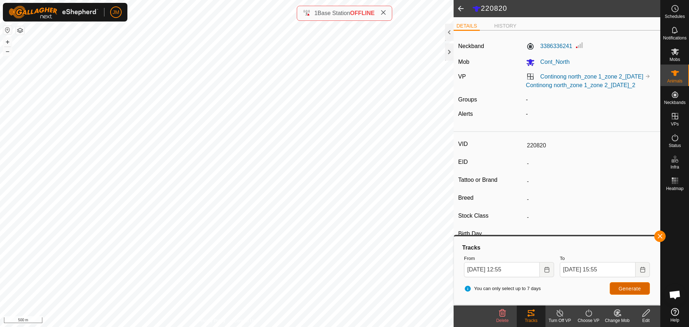
click at [635, 292] on button "Generate" at bounding box center [630, 288] width 40 height 13
click at [626, 289] on span "Generate" at bounding box center [629, 289] width 22 height 6
type input "220630"
type input "-"
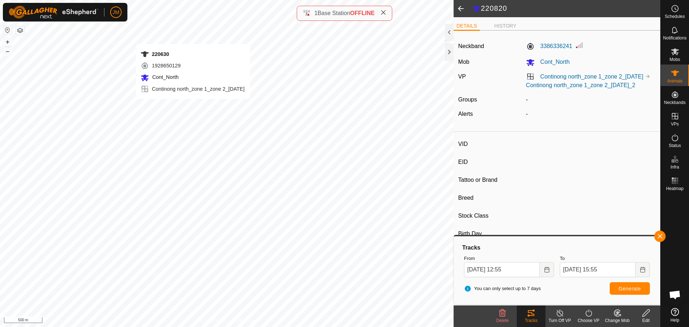
type input "-"
click at [616, 290] on button "Generate" at bounding box center [630, 288] width 40 height 13
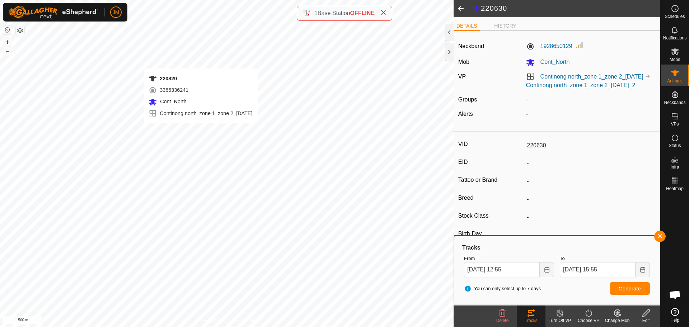
click at [201, 131] on div "220820 3386336241 Cont_North Continong north_zone 1_zone 2_05Oct2025 + – ⇧ i 50…" at bounding box center [226, 163] width 453 height 327
click at [674, 50] on icon at bounding box center [675, 51] width 8 height 7
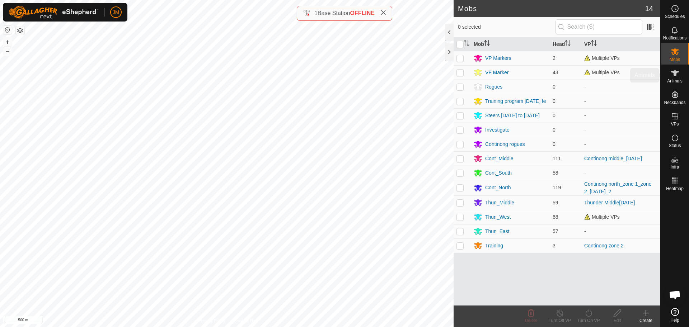
click at [676, 73] on icon at bounding box center [675, 73] width 8 height 6
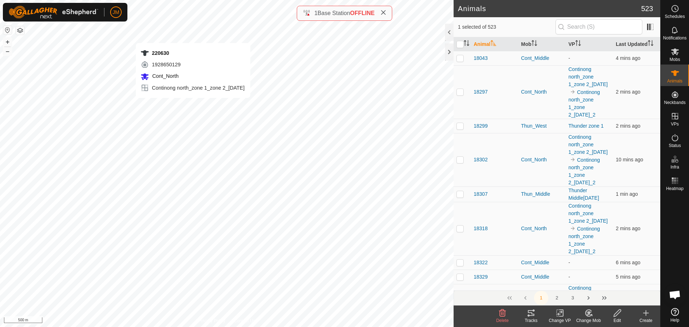
click at [193, 105] on div "220630 1928650129 Cont_North Continong north_zone 1_zone 2_05Oct2025 + – ⇧ i 50…" at bounding box center [226, 163] width 453 height 327
click at [467, 45] on icon "Activate to sort" at bounding box center [468, 44] width 3 height 1
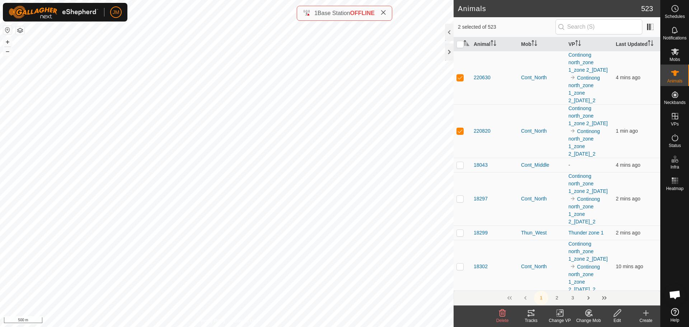
click at [531, 312] on icon at bounding box center [531, 313] width 9 height 9
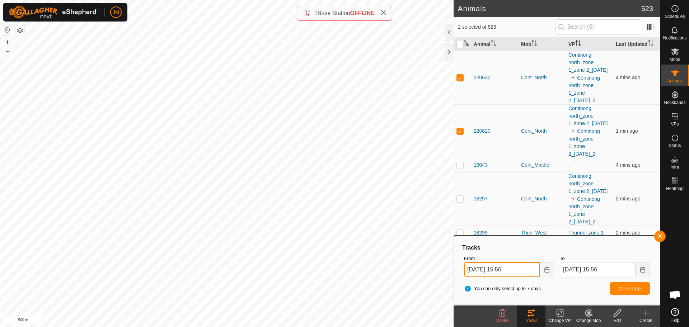
click at [470, 273] on input "04 Oct, 2025 15:56" at bounding box center [502, 269] width 76 height 15
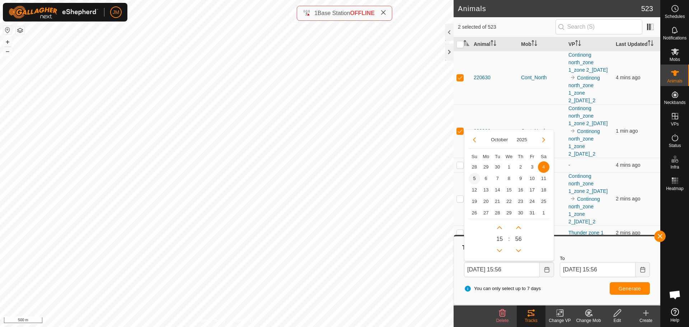
click at [476, 181] on span "5" at bounding box center [474, 178] width 11 height 11
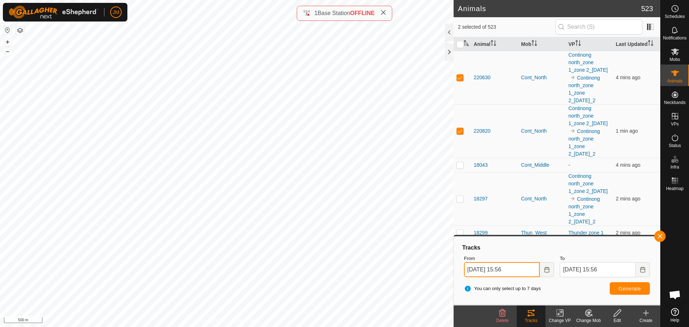
click at [507, 271] on input "05 Oct, 2025 15:56" at bounding box center [502, 269] width 76 height 15
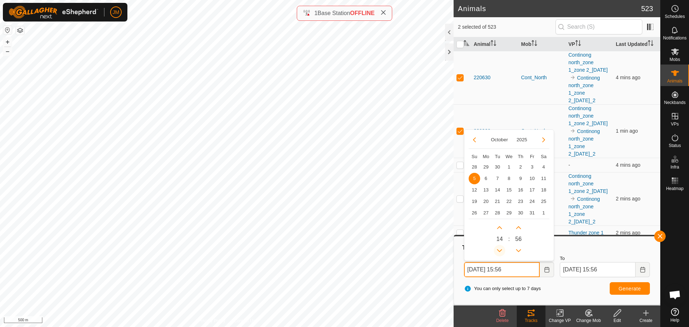
click at [501, 252] on button "Previous Hour" at bounding box center [499, 250] width 11 height 11
click at [502, 253] on span "Previous Hour" at bounding box center [502, 253] width 0 height 0
click at [501, 252] on button "Previous Hour" at bounding box center [499, 250] width 11 height 11
type input "05 Oct, 2025 11:56"
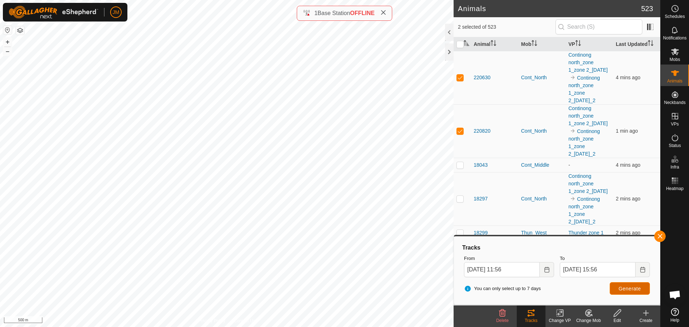
click at [629, 293] on button "Generate" at bounding box center [630, 288] width 40 height 13
click at [446, 53] on div at bounding box center [449, 51] width 9 height 17
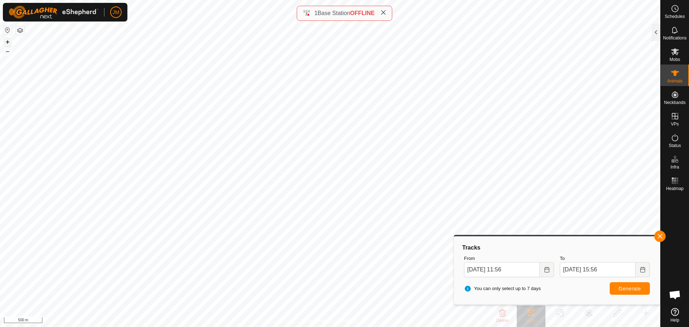
click at [6, 41] on button "+" at bounding box center [7, 42] width 9 height 9
click at [657, 236] on button "button" at bounding box center [659, 236] width 11 height 11
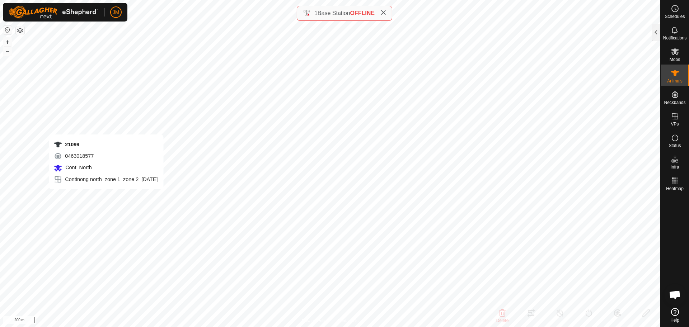
type input "21099"
type input "-"
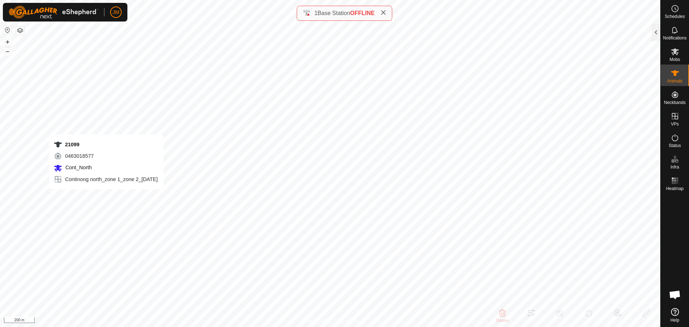
type input "-"
type input "21099"
type input "-"
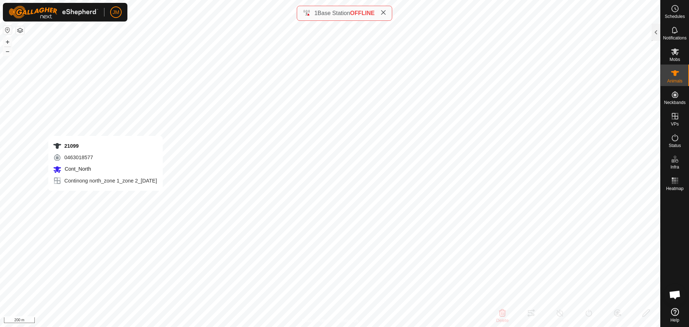
type input "-"
click at [654, 38] on div at bounding box center [655, 32] width 9 height 17
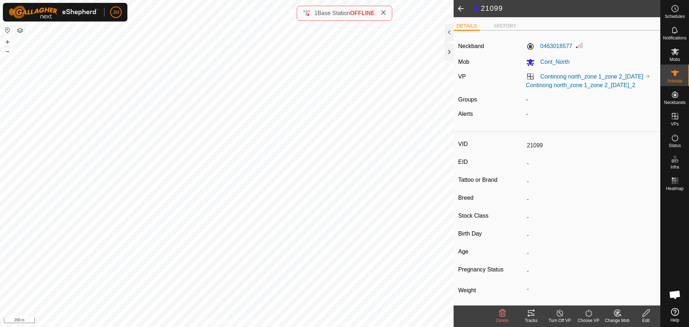
click at [461, 8] on span at bounding box center [460, 8] width 14 height 17
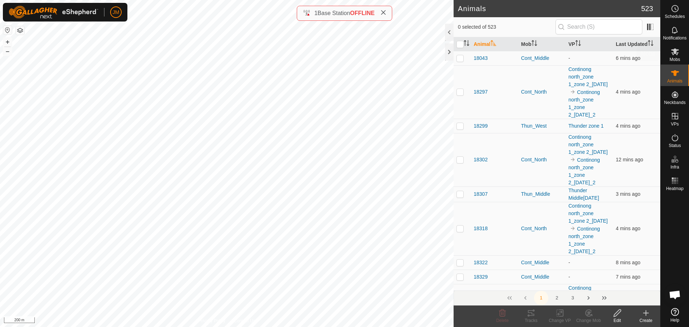
click at [670, 56] on es-mob-svg-icon at bounding box center [674, 51] width 13 height 11
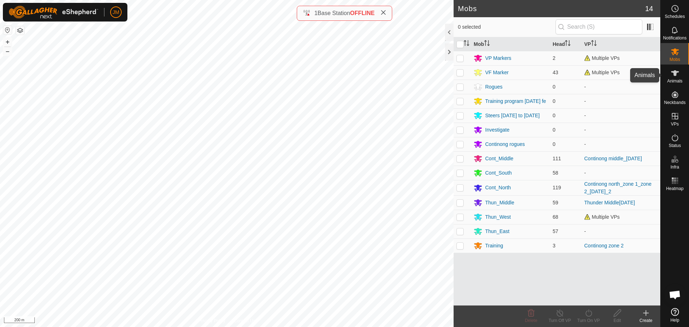
click at [668, 79] on span "Animals" at bounding box center [674, 81] width 15 height 4
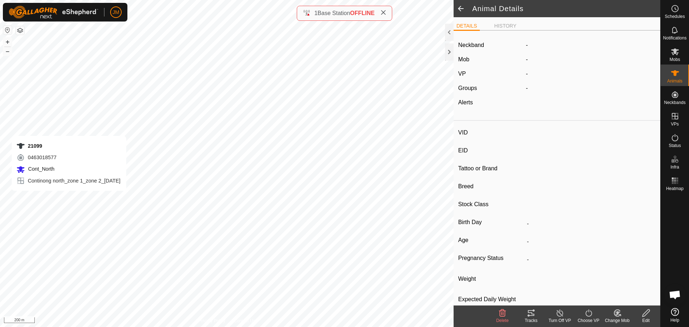
type input "21099"
type input "-"
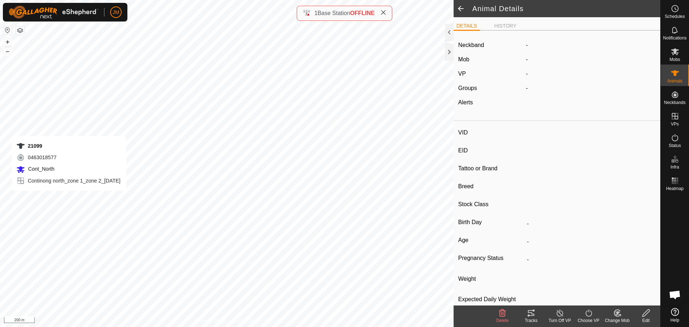
type input "-"
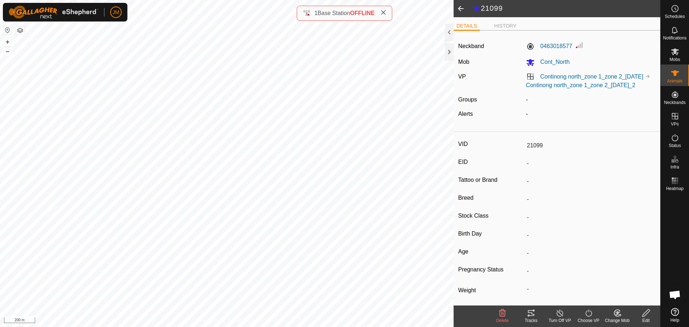
click at [616, 316] on icon at bounding box center [617, 313] width 9 height 9
click at [631, 282] on link "Choose Mob..." at bounding box center [638, 282] width 71 height 14
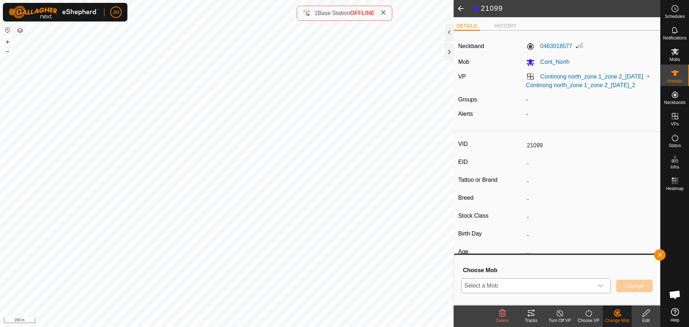
click at [511, 287] on span "Select a Mob" at bounding box center [527, 286] width 132 height 14
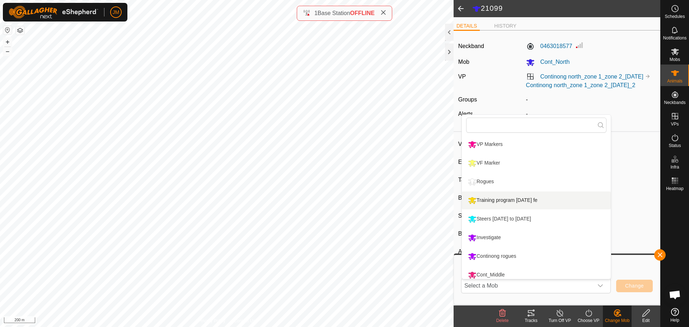
scroll to position [5, 0]
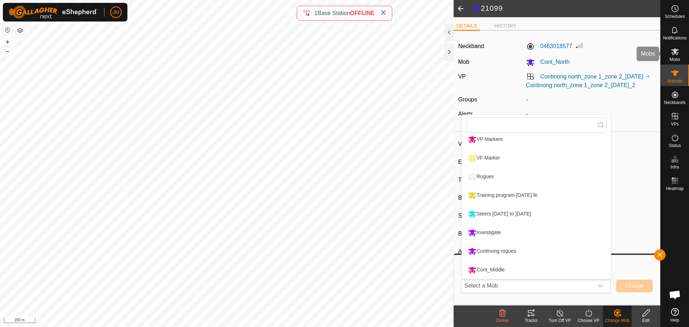
click at [670, 58] on span "Mobs" at bounding box center [674, 59] width 10 height 4
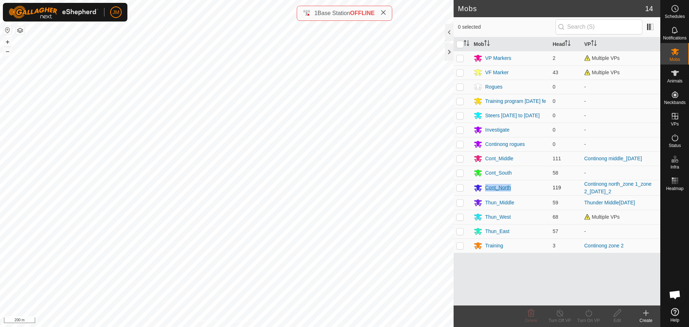
drag, startPoint x: 525, startPoint y: 190, endPoint x: 479, endPoint y: 189, distance: 45.9
click at [479, 189] on div "Cont_North" at bounding box center [510, 188] width 73 height 9
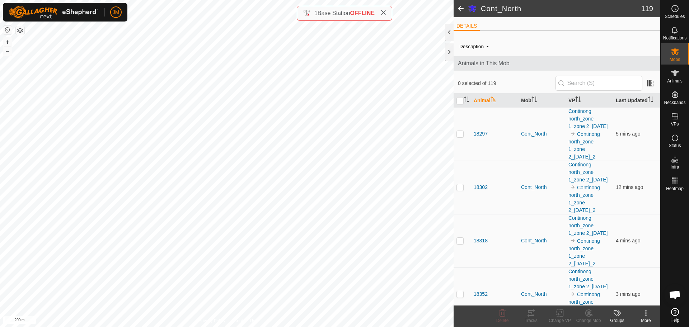
click at [642, 313] on icon at bounding box center [645, 313] width 9 height 9
click at [678, 34] on icon at bounding box center [675, 30] width 9 height 9
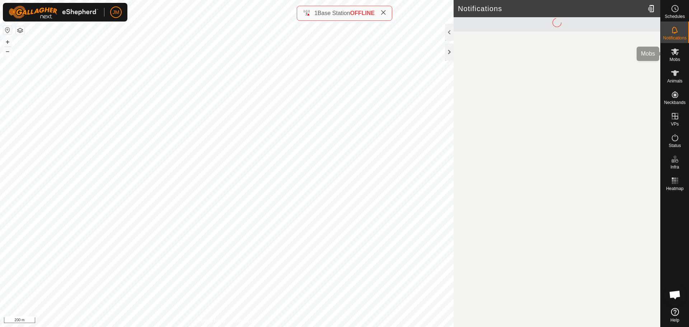
click at [676, 57] on span "Mobs" at bounding box center [674, 59] width 10 height 4
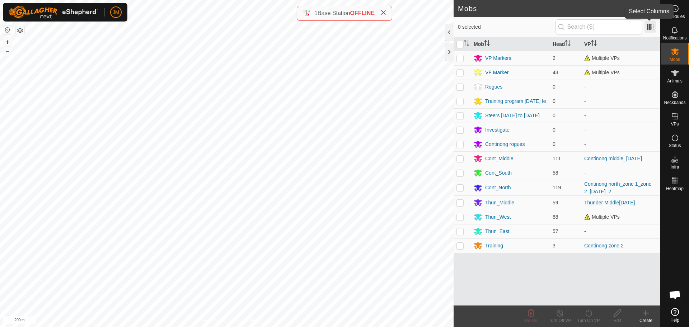
click at [647, 25] on span at bounding box center [649, 26] width 11 height 11
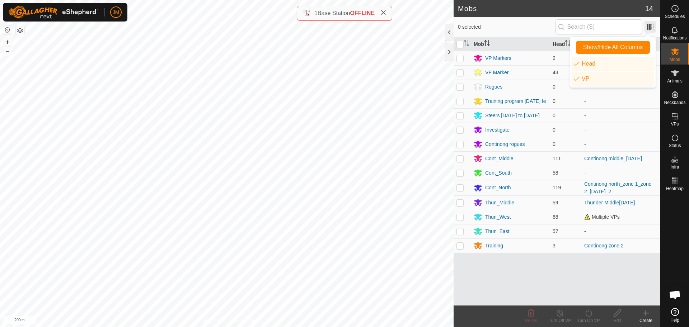
click at [647, 25] on span at bounding box center [649, 26] width 11 height 11
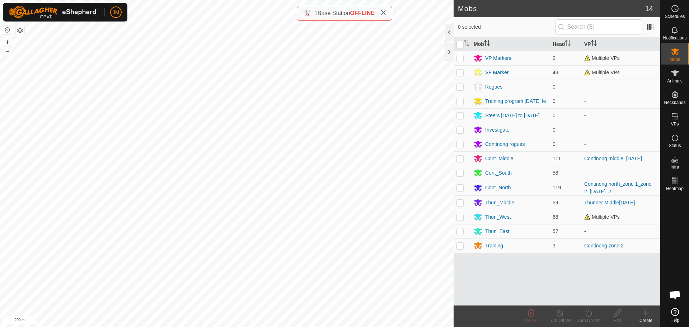
click at [646, 314] on icon at bounding box center [646, 313] width 0 height 5
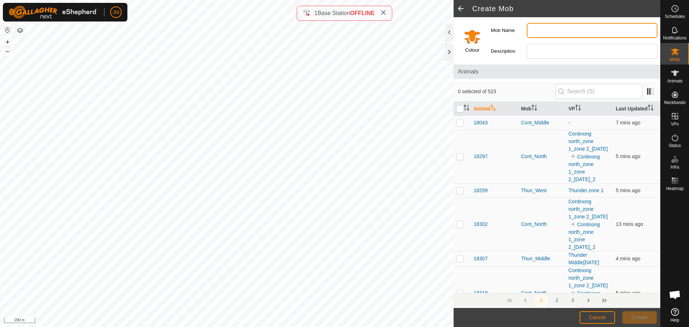
click at [544, 33] on input "Mob Name" at bounding box center [592, 30] width 131 height 15
type input "Cont_North_stragglers"
click at [639, 315] on span "Create" at bounding box center [639, 318] width 16 height 6
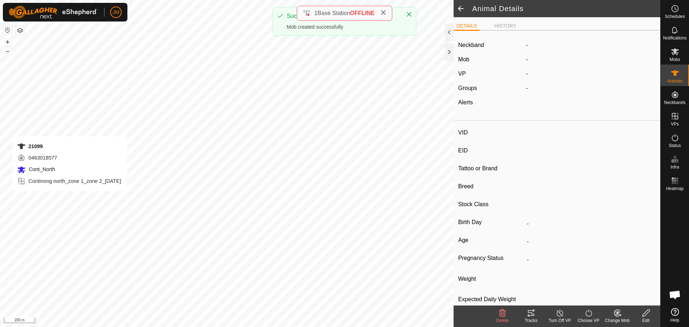
type input "21099"
type input "-"
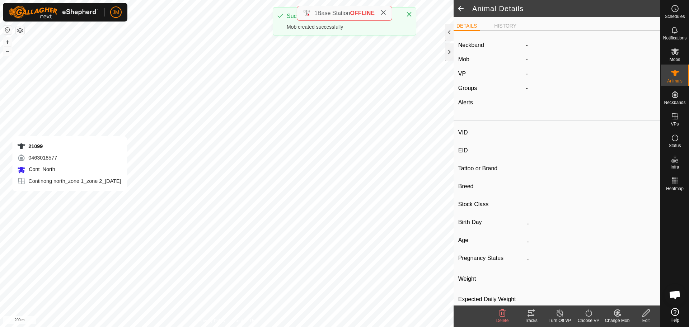
type input "-"
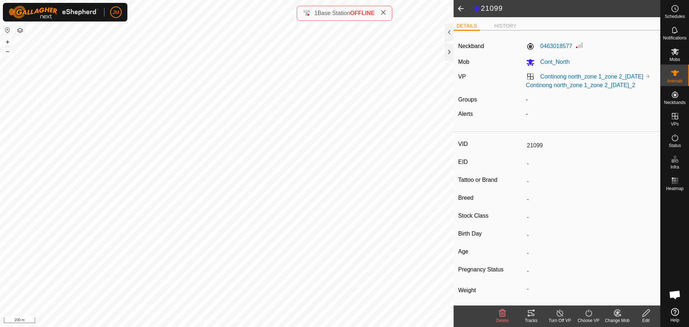
click at [617, 317] on div "Change Mob" at bounding box center [617, 320] width 29 height 6
click at [639, 283] on link "Choose Mob..." at bounding box center [638, 282] width 71 height 14
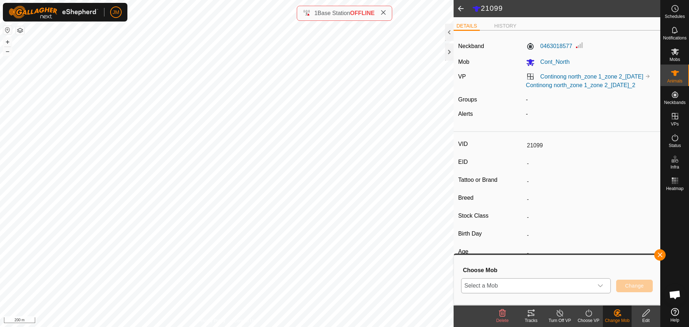
click at [505, 291] on span "Select a Mob" at bounding box center [527, 286] width 132 height 14
type input "str"
click at [513, 272] on li "Cont_North_stragglers" at bounding box center [536, 270] width 149 height 18
click at [638, 290] on button "Change" at bounding box center [634, 286] width 37 height 13
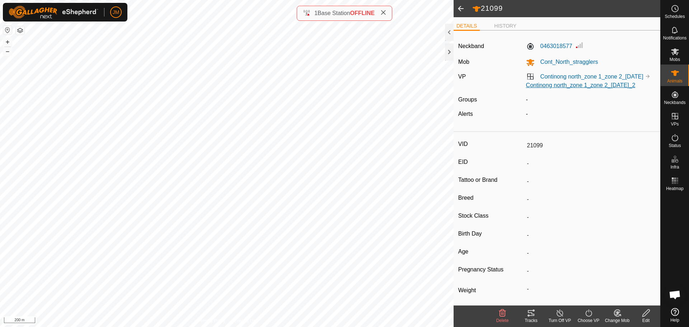
click at [545, 88] on link "Continong north_zone 1_zone 2_[DATE]_2" at bounding box center [580, 85] width 109 height 6
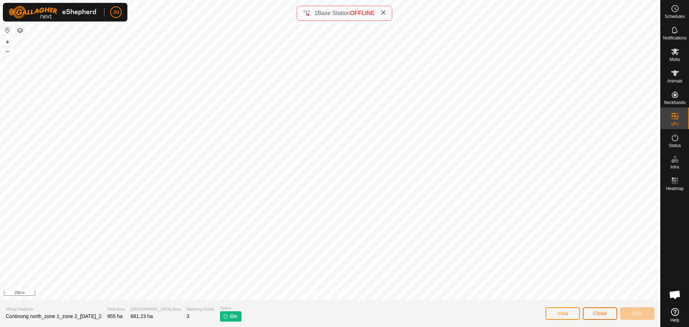
click at [594, 312] on span "Close" at bounding box center [600, 314] width 14 height 6
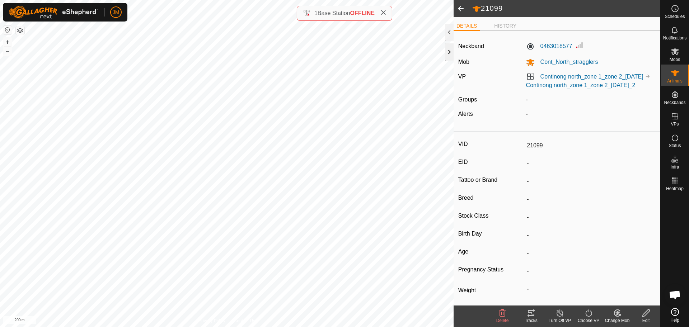
click at [448, 58] on div at bounding box center [449, 51] width 9 height 17
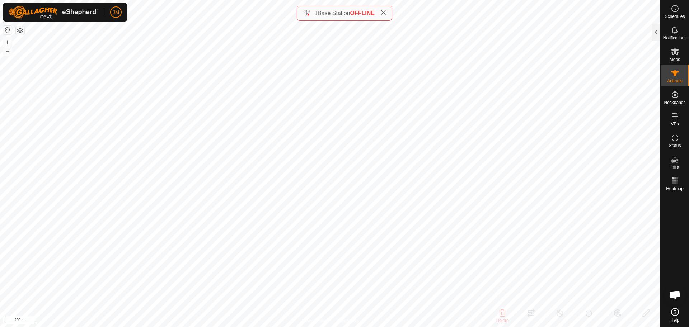
click at [385, 14] on icon at bounding box center [383, 13] width 6 height 6
click at [679, 57] on span "Mobs" at bounding box center [674, 59] width 10 height 4
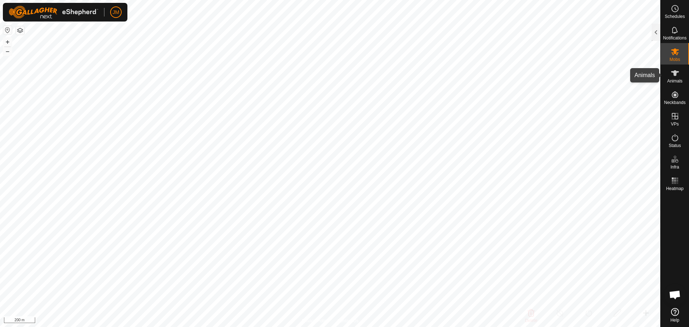
click at [678, 69] on icon at bounding box center [675, 73] width 9 height 9
type input "220711"
type input "-"
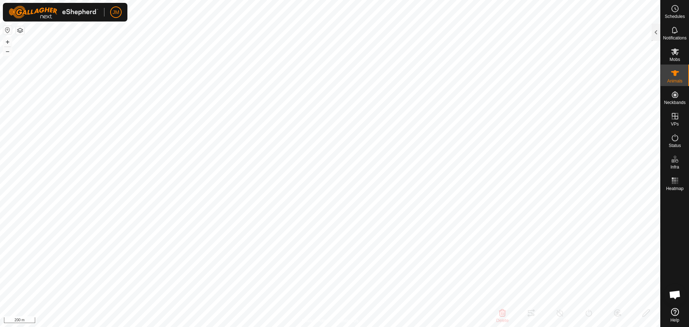
type input "-"
type input "0 kg"
type input "-"
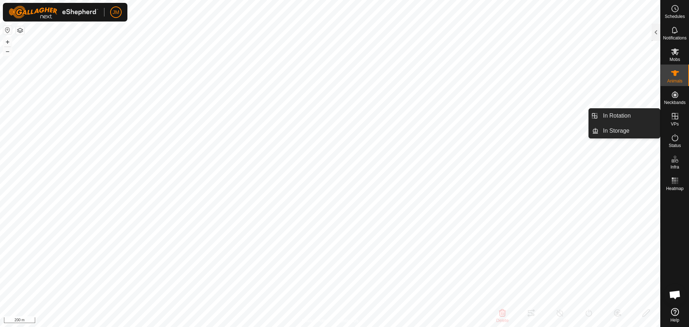
click at [677, 122] on span "VPs" at bounding box center [675, 124] width 8 height 4
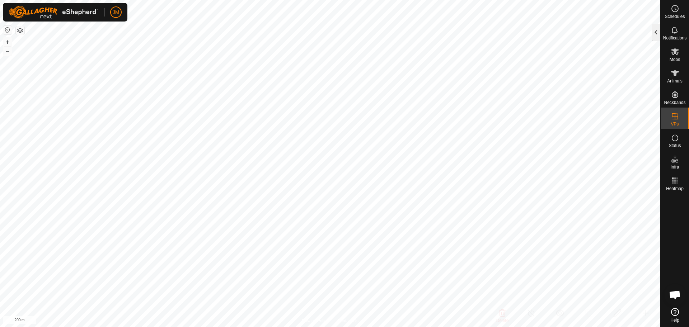
click at [655, 33] on div at bounding box center [655, 32] width 9 height 17
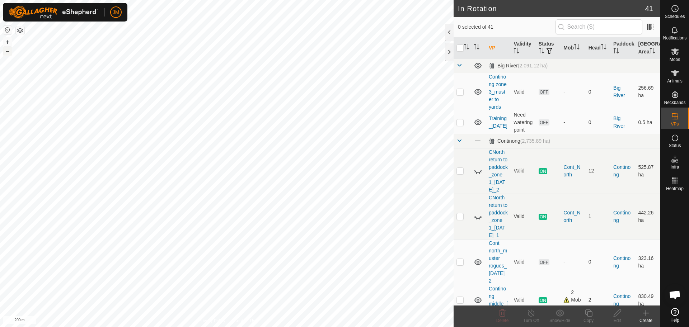
click at [6, 52] on button "–" at bounding box center [7, 51] width 9 height 9
drag, startPoint x: 676, startPoint y: 76, endPoint x: 674, endPoint y: 62, distance: 14.0
click at [676, 76] on icon at bounding box center [675, 73] width 9 height 9
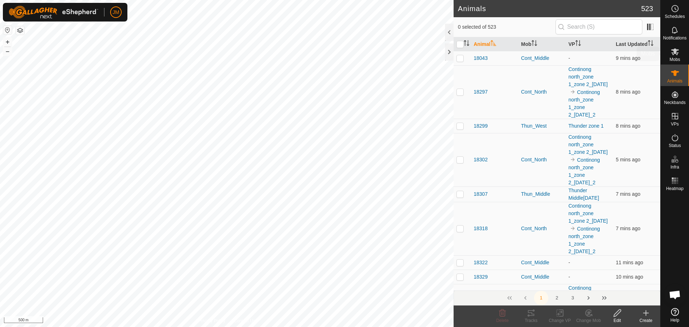
click at [675, 56] on es-mob-svg-icon at bounding box center [674, 51] width 13 height 11
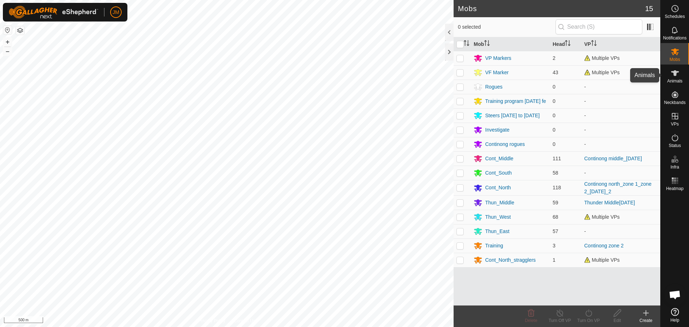
click at [674, 79] on span "Animals" at bounding box center [674, 81] width 15 height 4
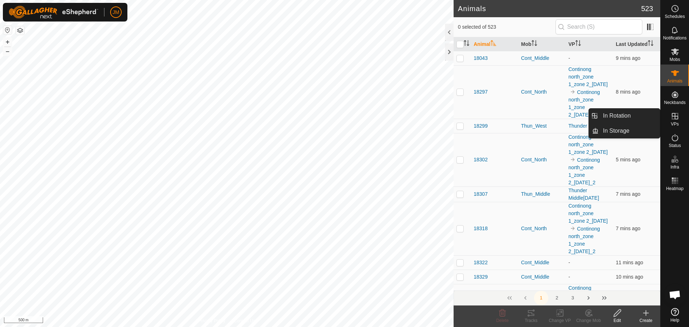
click at [674, 121] on es-virtualpaddocks-svg-icon at bounding box center [674, 115] width 13 height 11
click at [640, 119] on link "In Rotation" at bounding box center [628, 116] width 61 height 14
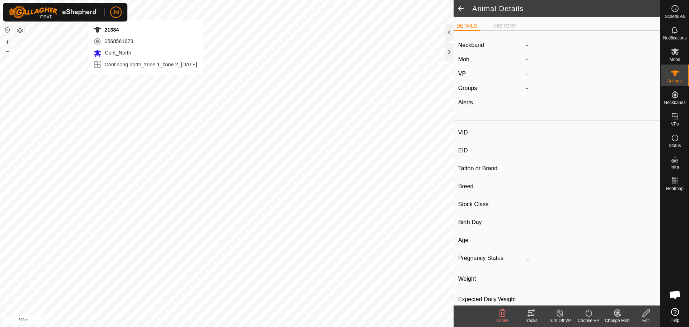
type input "21384"
type input "-"
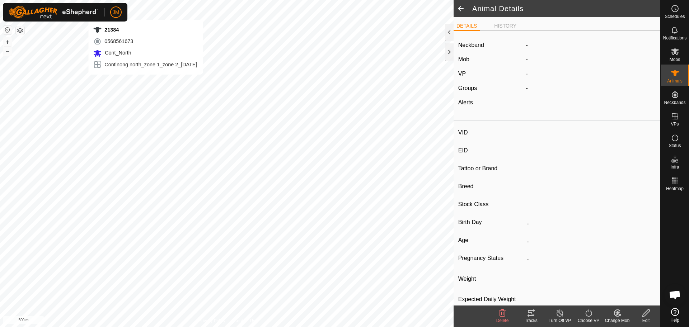
type input "-"
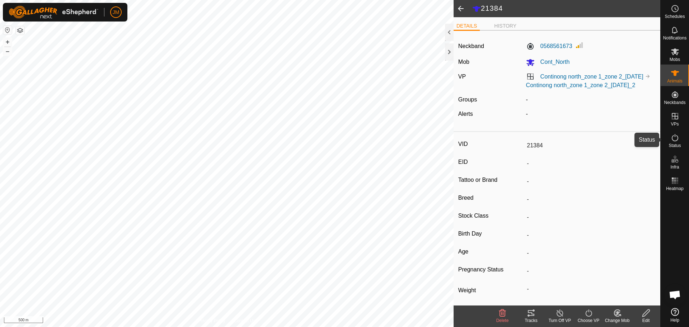
click at [682, 142] on div "Status" at bounding box center [674, 140] width 28 height 22
drag, startPoint x: 682, startPoint y: 142, endPoint x: 672, endPoint y: 143, distance: 9.7
click at [672, 143] on div "Status" at bounding box center [674, 140] width 28 height 22
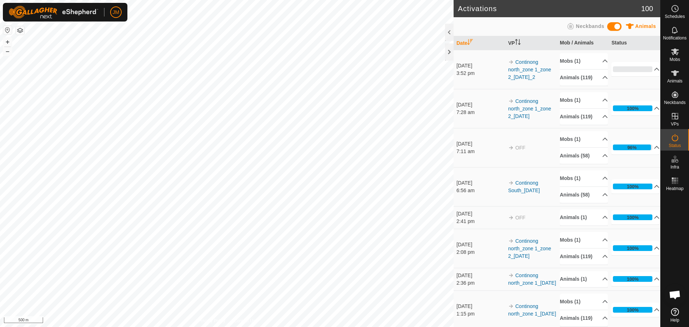
click at [672, 144] on span "Status" at bounding box center [674, 146] width 12 height 4
drag, startPoint x: 544, startPoint y: 132, endPoint x: 512, endPoint y: 113, distance: 36.9
click at [512, 113] on td "Continong north_zone 1_zone 2_[DATE]" at bounding box center [531, 108] width 52 height 39
copy link "Continong north_zone 1_zone 2_[DATE]"
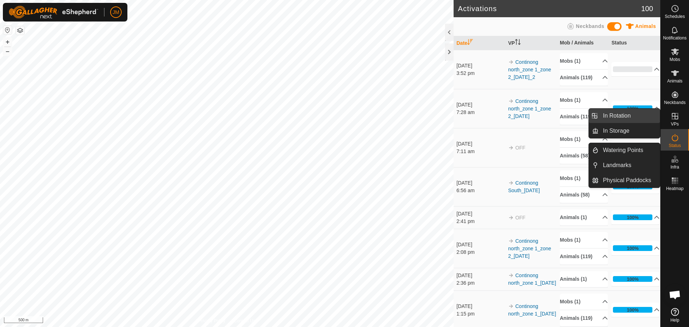
click at [647, 117] on link "In Rotation" at bounding box center [628, 116] width 61 height 14
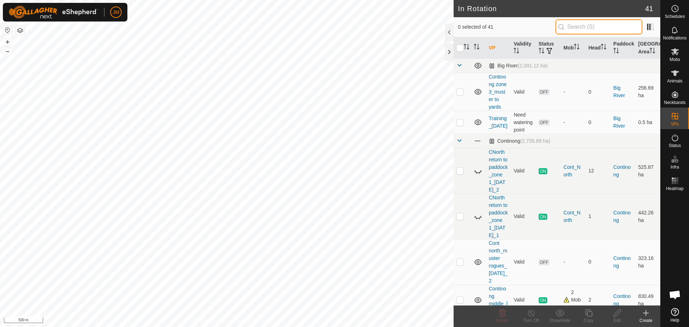
click at [600, 34] on input "text" at bounding box center [598, 26] width 87 height 15
paste input "Continong north_zone 1_zone 2_[DATE]"
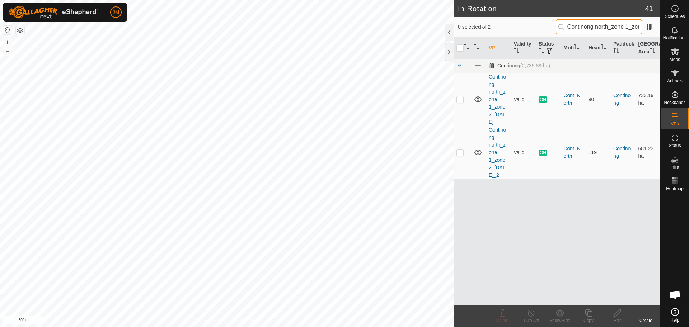
scroll to position [0, 43]
type input "Continong north_zone 1_zone 2_[DATE]"
click at [460, 99] on p-checkbox at bounding box center [459, 100] width 7 height 6
checkbox input "true"
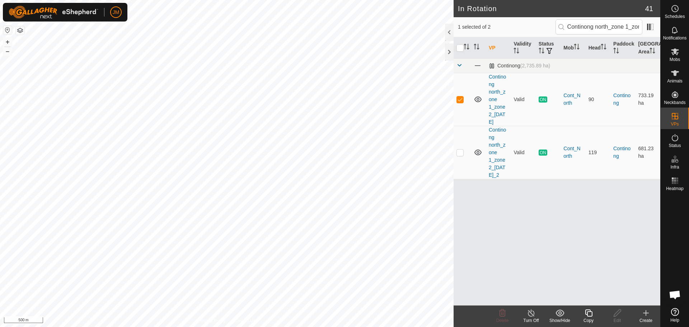
click at [589, 315] on icon at bounding box center [588, 313] width 9 height 9
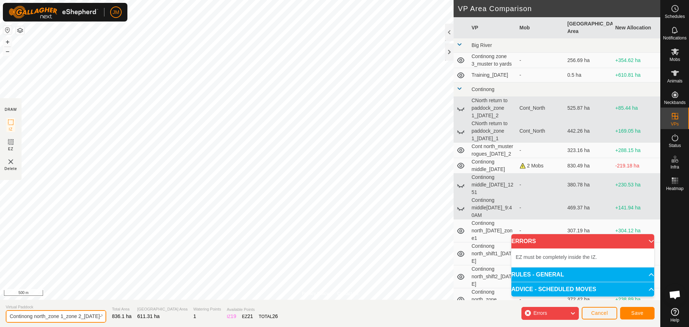
click at [88, 320] on input "Continong north_zone 1_zone 2_05Oct2025-VP001" at bounding box center [56, 316] width 100 height 13
drag, startPoint x: 96, startPoint y: 318, endPoint x: 88, endPoint y: 319, distance: 7.9
click at [88, 319] on input "Continong north_zone 1_zone 2_05Oct2025-VP001" at bounding box center [56, 316] width 100 height 13
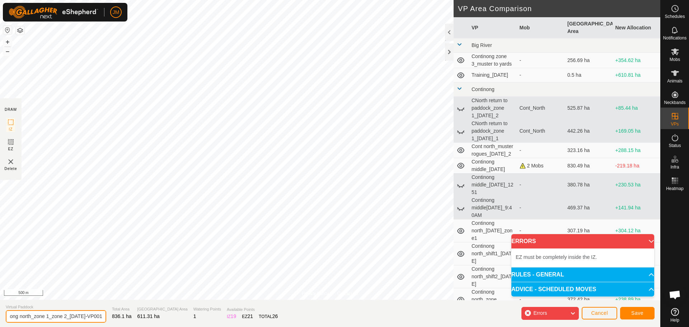
drag, startPoint x: 88, startPoint y: 319, endPoint x: 99, endPoint y: 319, distance: 11.1
click at [99, 319] on input "Continong north_zone 1_zone 2_05Oct2025-VP001" at bounding box center [56, 316] width 100 height 13
click at [92, 317] on input "Continong north_zone 1_zone 2_05Oct2025-VP001" at bounding box center [56, 316] width 100 height 13
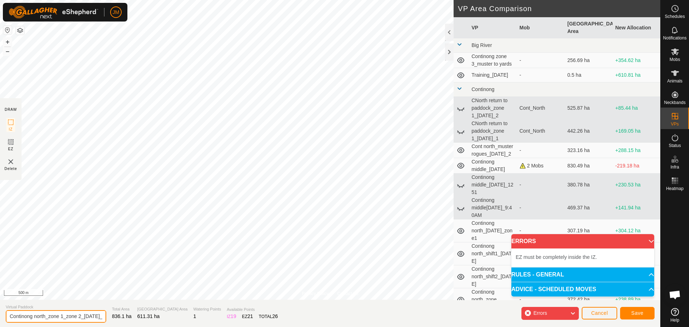
drag, startPoint x: 96, startPoint y: 317, endPoint x: 0, endPoint y: 317, distance: 95.8
click at [0, 317] on section "Virtual Paddock Continong north_zone 1_zone 2_05Oct2025_3 Total Area 836.1 ha G…" at bounding box center [330, 313] width 660 height 27
click at [13, 316] on input "Continong north_zone 1_zone 2_[DATE]_3" at bounding box center [56, 316] width 100 height 13
drag, startPoint x: 9, startPoint y: 317, endPoint x: 119, endPoint y: 309, distance: 110.4
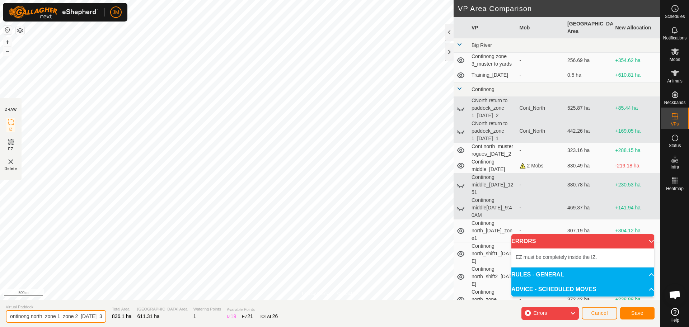
click at [119, 309] on section "Virtual Paddock Continong north_zone 1_zone 2_05Oct2025_3 Total Area 836.1 ha G…" at bounding box center [330, 313] width 660 height 27
click at [98, 317] on input "Continong north_zone 1_zone 2_[DATE]_3" at bounding box center [56, 316] width 100 height 13
drag, startPoint x: 98, startPoint y: 317, endPoint x: 1, endPoint y: 318, distance: 96.9
click at [1, 318] on section "Virtual Paddock Continong north_zone 1_zone 2_05Oct2025_3 Total Area 836.1 ha G…" at bounding box center [330, 313] width 660 height 27
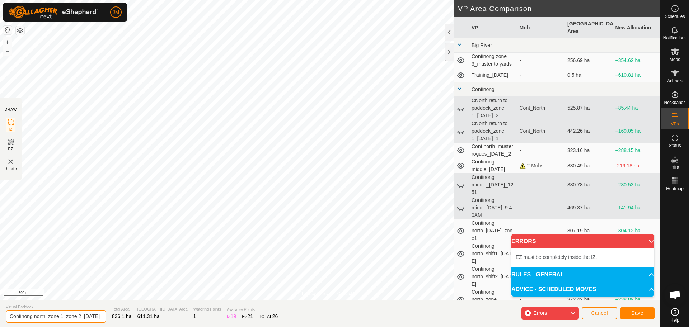
click at [9, 317] on input "Continong north_zone 1_zone 2_[DATE]_3" at bounding box center [56, 316] width 100 height 13
drag, startPoint x: 9, startPoint y: 317, endPoint x: 99, endPoint y: 316, distance: 90.4
click at [99, 316] on input "Continong north_zone 1_zone 2_[DATE]_3" at bounding box center [56, 316] width 100 height 13
click at [95, 317] on input "Continong north_zone 1_zone 2_[DATE]_3" at bounding box center [56, 316] width 100 height 13
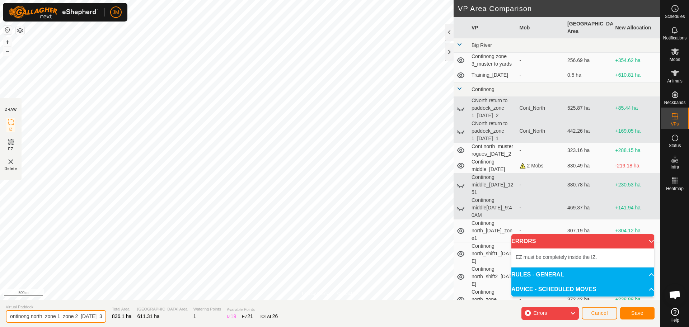
scroll to position [0, 0]
drag, startPoint x: 97, startPoint y: 315, endPoint x: 0, endPoint y: 312, distance: 96.9
click at [0, 312] on section "Virtual Paddock Continong north_zone 1_zone 2_05Oct2025_3 Total Area 836.1 ha G…" at bounding box center [330, 313] width 660 height 27
click at [9, 317] on input "Continong north_zone 1_zone 2_[DATE]_3" at bounding box center [56, 316] width 100 height 13
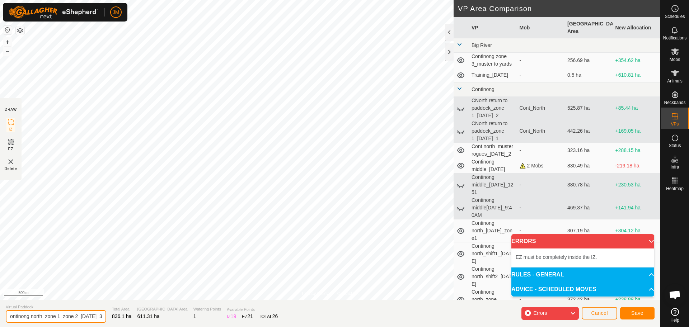
drag, startPoint x: 9, startPoint y: 317, endPoint x: 109, endPoint y: 315, distance: 99.8
click at [109, 315] on section "Virtual Paddock Continong north_zone 1_zone 2_05Oct2025_3 Total Area 836.1 ha G…" at bounding box center [330, 313] width 660 height 27
click at [97, 317] on input "Continong north_zone 1_zone 2_[DATE]_3" at bounding box center [56, 316] width 100 height 13
drag, startPoint x: 97, startPoint y: 317, endPoint x: 0, endPoint y: 321, distance: 97.3
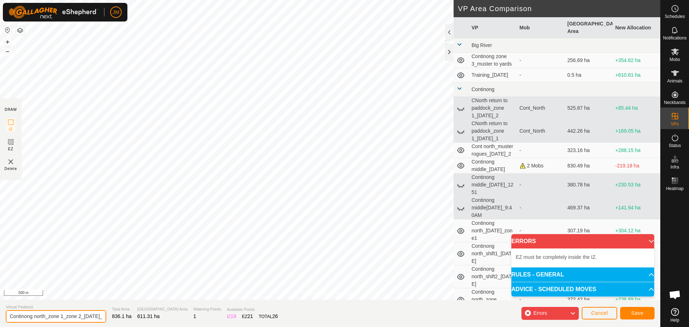
click at [0, 321] on section "Virtual Paddock Continong north_zone 1_zone 2_05Oct2025_3 Total Area 836.1 ha G…" at bounding box center [330, 313] width 660 height 27
click at [11, 318] on input "Continong north_zone 1_zone 2_[DATE]_3" at bounding box center [56, 316] width 100 height 13
type input "Continong north_zone 1_zone 2_[DATE]_3"
drag, startPoint x: 33, startPoint y: 318, endPoint x: 101, endPoint y: 311, distance: 67.8
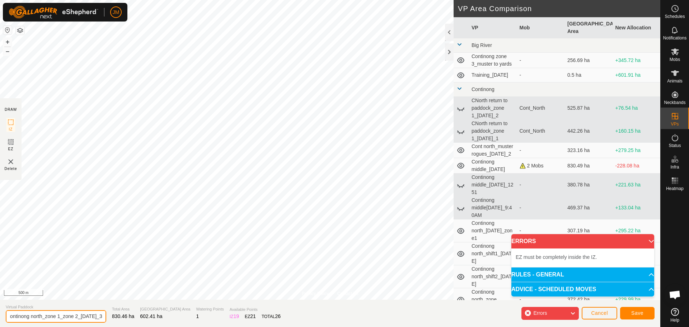
click at [101, 311] on section "Virtual Paddock Continong north_zone 1_zone 2_05Oct2025_3 Total Area 830.46 ha …" at bounding box center [330, 313] width 660 height 27
click at [50, 319] on input "Continong north_zone 1_zone 2_[DATE]_3" at bounding box center [56, 316] width 100 height 13
drag, startPoint x: 46, startPoint y: 317, endPoint x: 2, endPoint y: 321, distance: 44.3
click at [2, 321] on section "Virtual Paddock Continong north_zone 1_zone 2_05Oct2025_3 Total Area 844.95 ha …" at bounding box center [330, 313] width 660 height 27
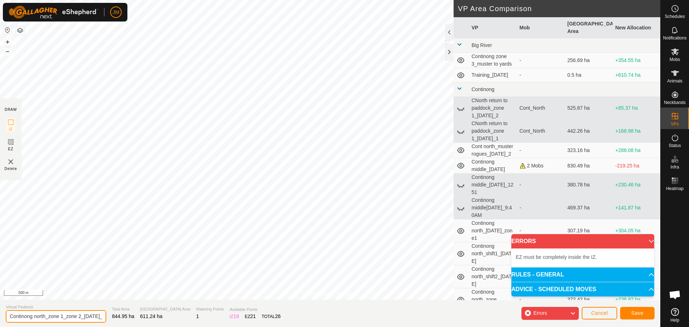
click at [26, 320] on input "Continong north_zone 1_zone 2_[DATE]_3" at bounding box center [56, 316] width 100 height 13
drag, startPoint x: 37, startPoint y: 317, endPoint x: 100, endPoint y: 315, distance: 63.5
click at [100, 315] on section "Virtual Paddock Continong north_zone 1_zone 2_05Oct2025_3 Total Area 844.95 ha …" at bounding box center [330, 313] width 660 height 27
click at [95, 316] on input "Continong north_zone 1_zone 2_[DATE]_3" at bounding box center [56, 316] width 100 height 13
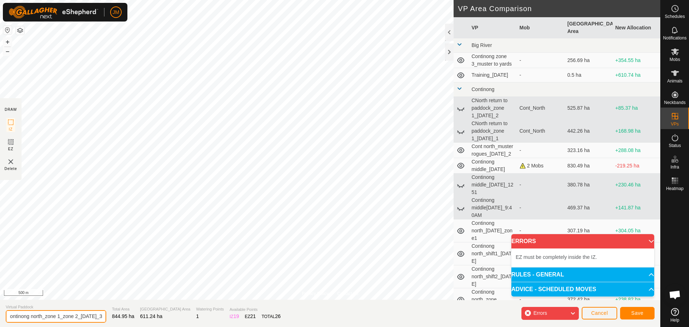
scroll to position [0, 0]
drag, startPoint x: 95, startPoint y: 316, endPoint x: 0, endPoint y: 328, distance: 96.2
click at [0, 327] on html "JM Schedules Notifications Mobs Animals Neckbands VPs Status Infra Heatmap Help…" at bounding box center [344, 163] width 689 height 327
click at [13, 319] on input "Continong north_zone 1_zone 2_[DATE]_3" at bounding box center [56, 316] width 100 height 13
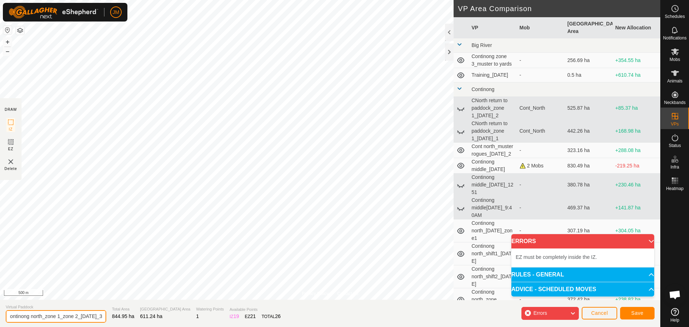
drag, startPoint x: 13, startPoint y: 319, endPoint x: 97, endPoint y: 317, distance: 84.3
click at [97, 317] on input "Continong north_zone 1_zone 2_[DATE]_3" at bounding box center [56, 316] width 100 height 13
drag, startPoint x: 96, startPoint y: 317, endPoint x: 0, endPoint y: 319, distance: 95.8
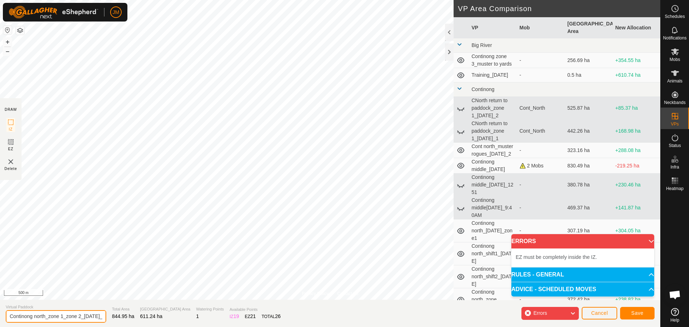
click at [0, 319] on section "Virtual Paddock Continong north_zone 1_zone 2_05Oct2025_3 Total Area 844.95 ha …" at bounding box center [330, 313] width 660 height 27
click at [13, 318] on input "Continong north_zone 1_zone 2_[DATE]_3" at bounding box center [56, 316] width 100 height 13
drag, startPoint x: 13, startPoint y: 318, endPoint x: 104, endPoint y: 314, distance: 92.0
click at [104, 314] on section "Virtual Paddock Continong north_zone 1_zone 2_05Oct2025_3 Total Area 844.95 ha …" at bounding box center [330, 313] width 660 height 27
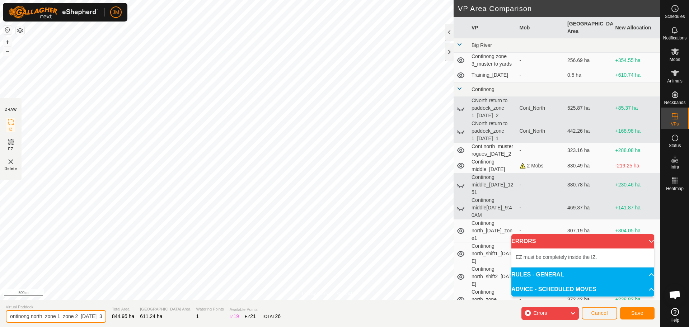
click at [97, 315] on input "Continong north_zone 1_zone 2_[DATE]_3" at bounding box center [56, 316] width 100 height 13
drag, startPoint x: 97, startPoint y: 315, endPoint x: 0, endPoint y: 319, distance: 96.6
click at [0, 319] on section "Virtual Paddock Continong north_zone 1_zone 2_05Oct2025_3 Total Area 844.95 ha …" at bounding box center [330, 313] width 660 height 27
click at [14, 317] on input "Continong north_zone 1_zone 2_[DATE]_3" at bounding box center [56, 316] width 100 height 13
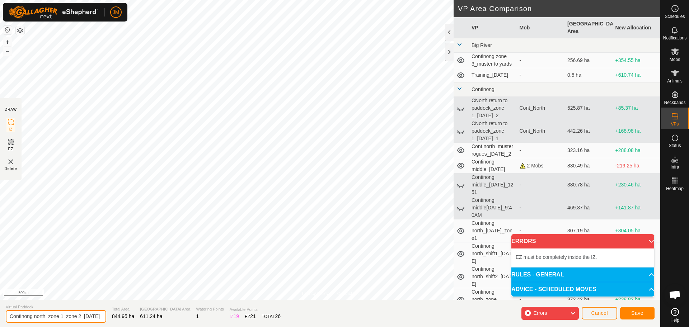
scroll to position [0, 18]
drag, startPoint x: 14, startPoint y: 317, endPoint x: 99, endPoint y: 315, distance: 84.7
click at [99, 315] on input "Continong north_zone 1_zone 2_[DATE]_3" at bounding box center [56, 316] width 100 height 13
click at [93, 316] on input "Continong north_zone 1_zone 2_[DATE]_3" at bounding box center [56, 316] width 100 height 13
click at [82, 316] on input "Continong north_zone 1_zone 2_[DATE]_3" at bounding box center [56, 316] width 100 height 13
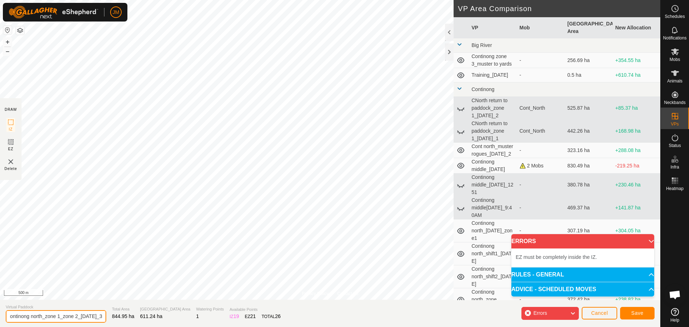
click at [82, 316] on input "Continong north_zone 1_zone 2_[DATE]_3" at bounding box center [56, 316] width 100 height 13
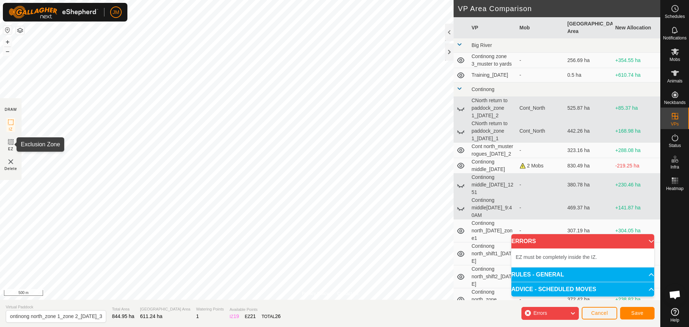
scroll to position [0, 0]
click at [10, 145] on icon at bounding box center [10, 142] width 9 height 9
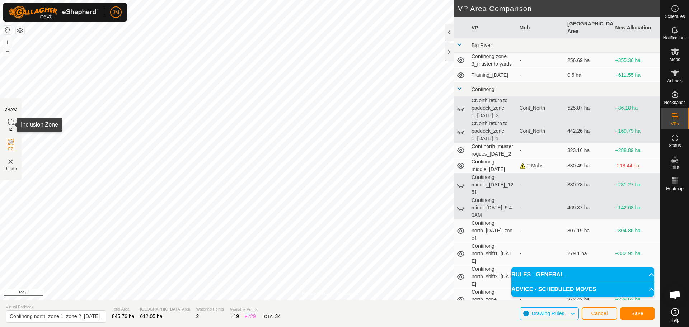
click at [9, 121] on icon at bounding box center [10, 122] width 9 height 9
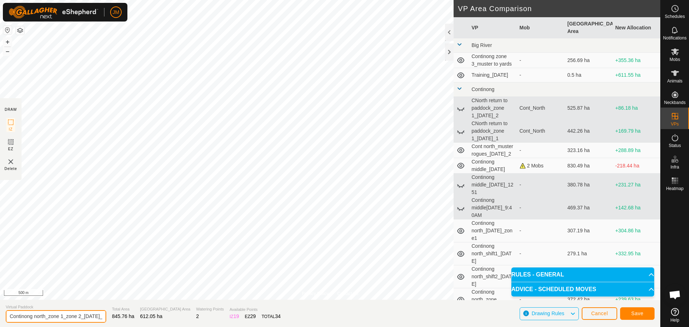
click at [55, 318] on input "Continong north_zone 1_zone 2_[DATE]_3" at bounding box center [56, 316] width 100 height 13
click at [72, 317] on input "Continong north_zone 1_zone 2_[DATE]_3" at bounding box center [56, 316] width 100 height 13
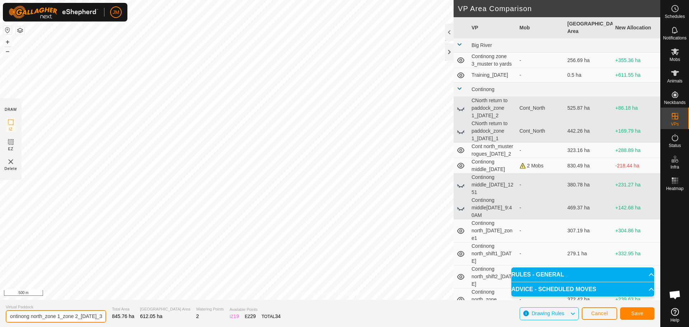
drag, startPoint x: 72, startPoint y: 317, endPoint x: 102, endPoint y: 318, distance: 29.1
click at [102, 318] on section "Virtual Paddock Continong north_zone 1_zone 2_05Oct2025_3 Total Area 845.76 ha …" at bounding box center [330, 313] width 660 height 27
click at [84, 318] on input "Continong north_zone 1_zone 2_[DATE]_3" at bounding box center [56, 316] width 100 height 13
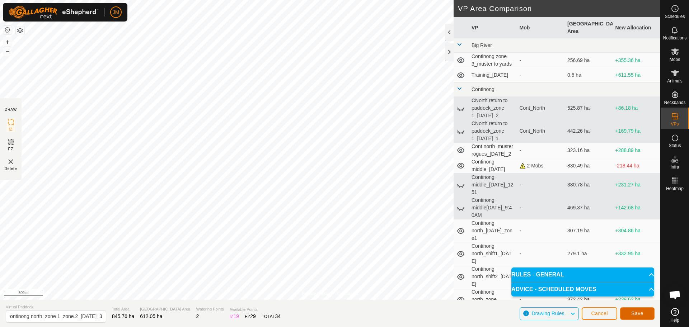
scroll to position [0, 0]
click at [639, 312] on span "Save" at bounding box center [637, 314] width 12 height 6
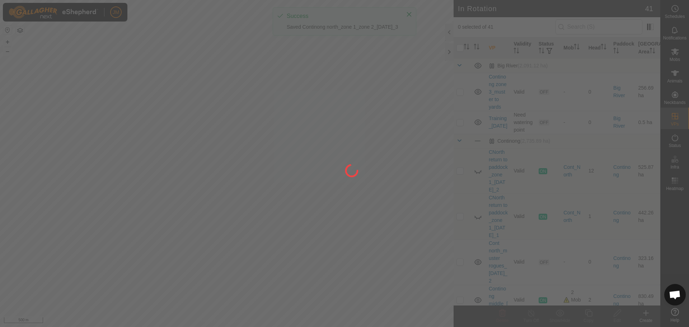
drag, startPoint x: 253, startPoint y: 117, endPoint x: 277, endPoint y: 114, distance: 24.2
click at [277, 114] on div at bounding box center [344, 163] width 689 height 327
drag, startPoint x: 185, startPoint y: 115, endPoint x: 228, endPoint y: 113, distance: 43.1
click at [228, 113] on div at bounding box center [344, 163] width 689 height 327
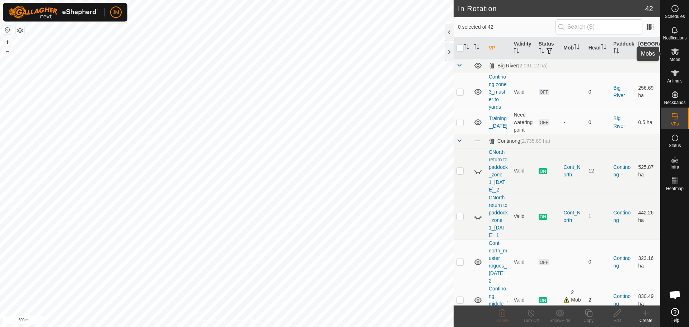
click at [670, 55] on es-mob-svg-icon at bounding box center [674, 51] width 13 height 11
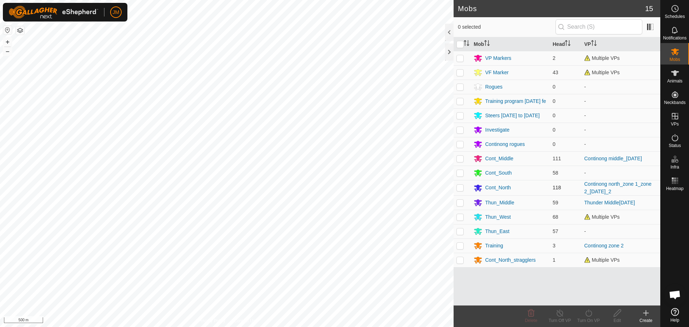
click at [461, 190] on p-checkbox at bounding box center [459, 188] width 7 height 6
checkbox input "true"
click at [467, 44] on icon "Activate to sort" at bounding box center [467, 43] width 6 height 6
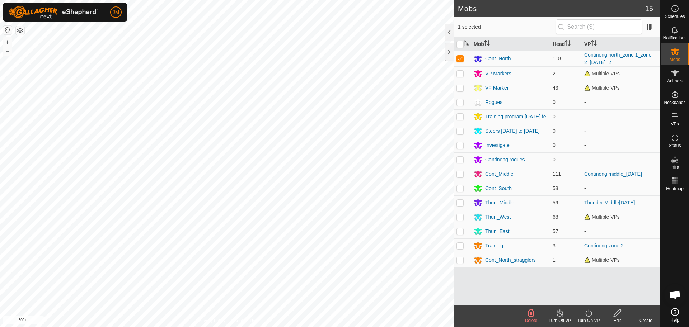
click at [586, 315] on icon at bounding box center [588, 313] width 6 height 7
click at [596, 293] on link "Now" at bounding box center [609, 297] width 71 height 14
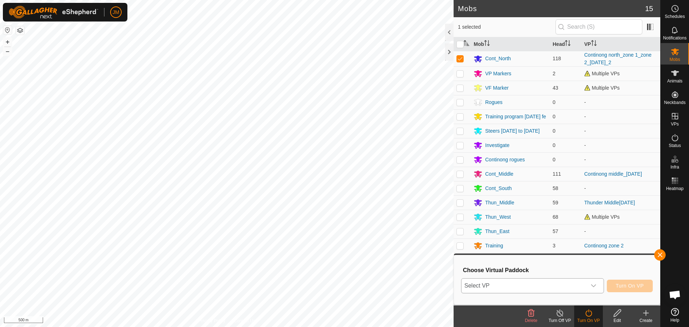
click at [563, 290] on span "Select VP" at bounding box center [523, 286] width 125 height 14
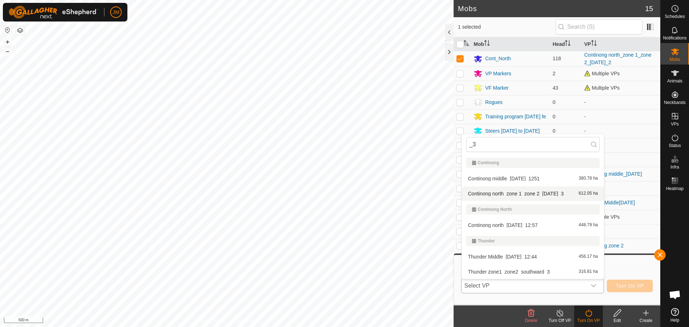
type input "_3"
click at [562, 195] on li "Continong north_zone 1_zone 2_05Oct2025_3 612.05 ha" at bounding box center [533, 194] width 142 height 14
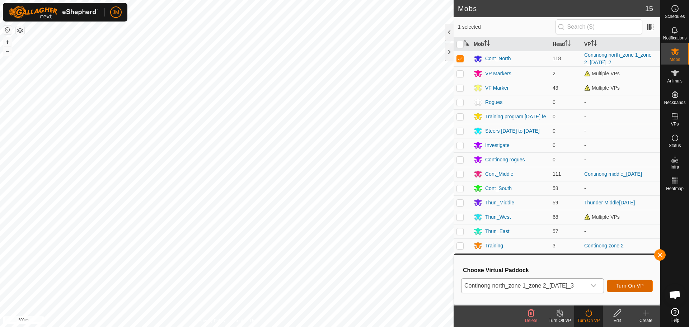
click at [631, 284] on span "Turn On VP" at bounding box center [630, 286] width 28 height 6
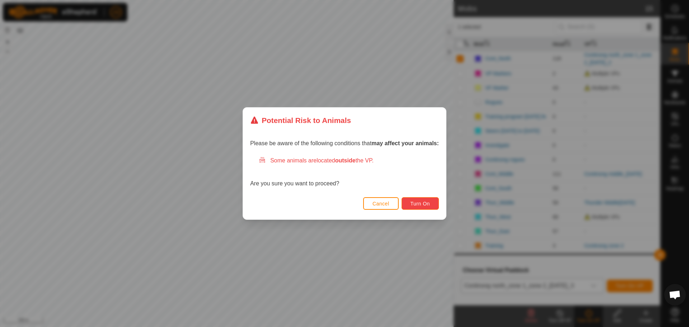
click at [428, 208] on button "Turn On" at bounding box center [419, 203] width 37 height 13
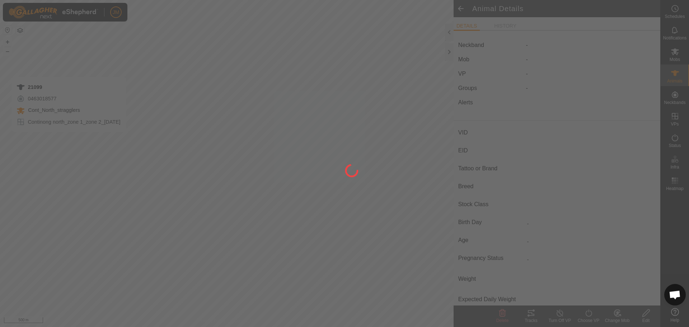
type input "21099"
type input "-"
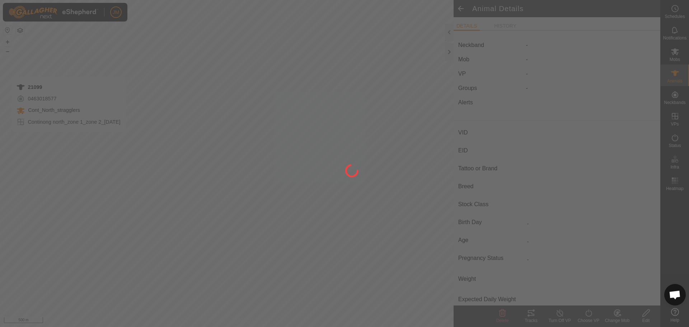
type input "-"
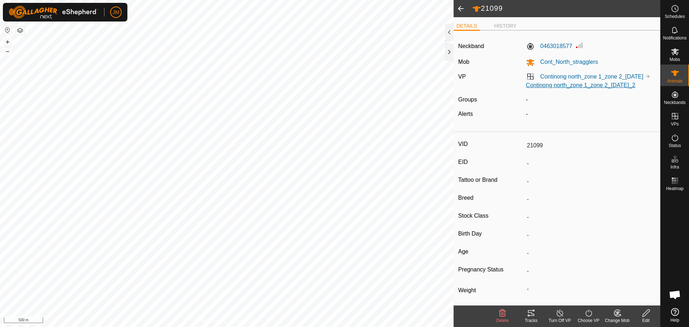
click at [547, 88] on link "Continong north_zone 1_zone 2_[DATE]_2" at bounding box center [580, 85] width 109 height 6
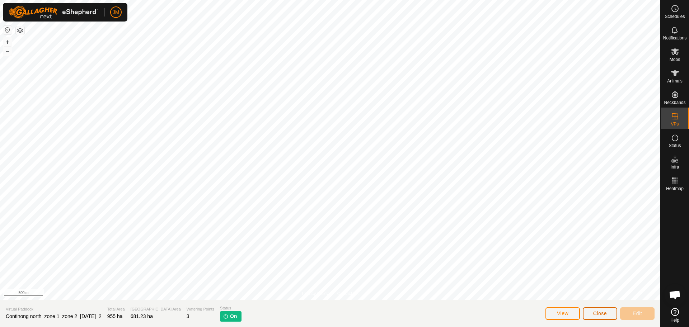
click at [602, 311] on span "Close" at bounding box center [600, 314] width 14 height 6
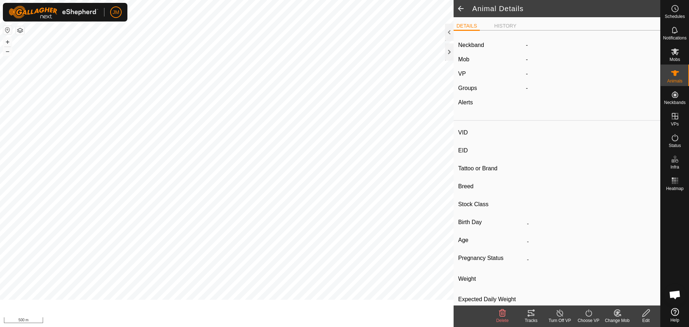
type input "21099"
type input "-"
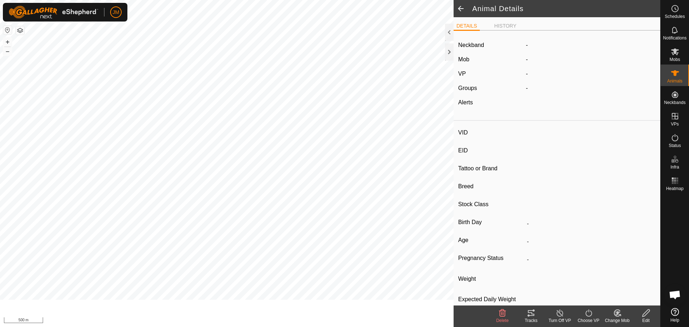
type input "-"
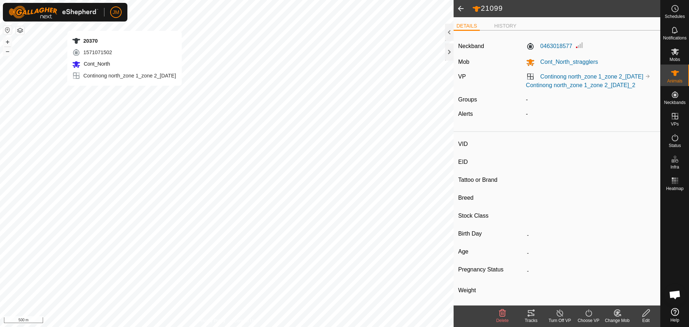
type input "20370"
type input "-"
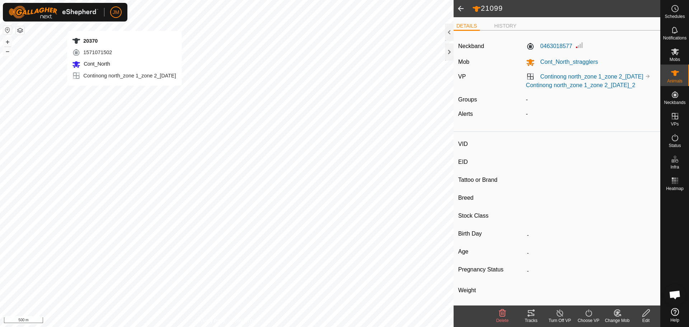
type input "-"
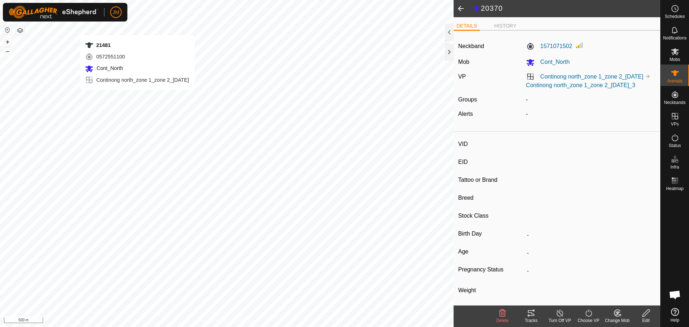
type input "21481"
type input "-"
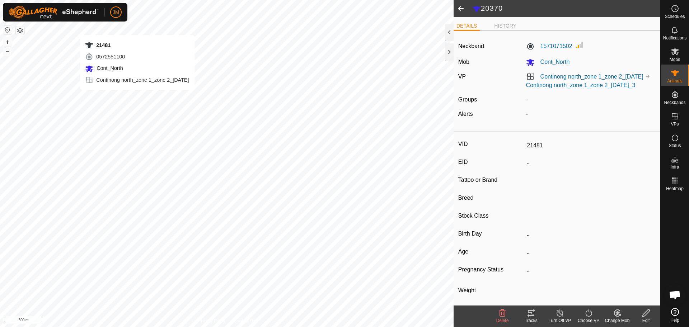
type input "-"
type input "19376"
type input "-"
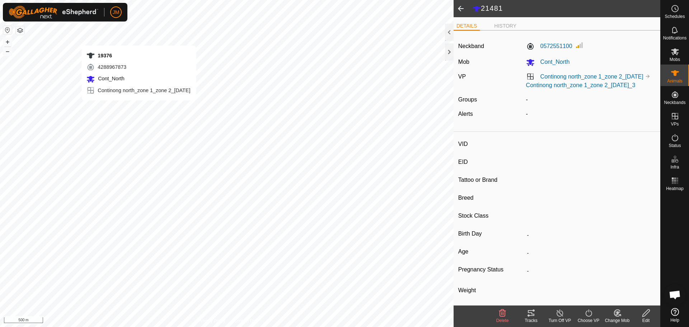
type input "-"
type input "220679"
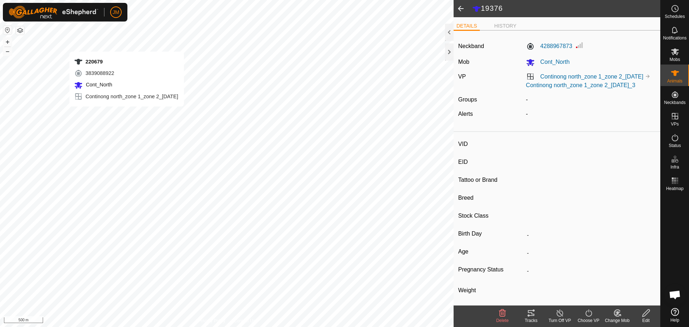
type input "-"
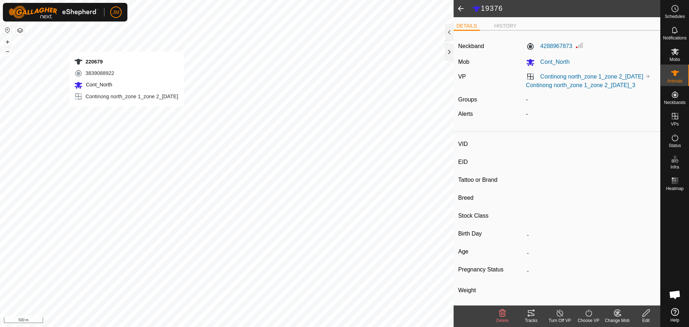
type input "-"
type input "18373"
type input "-"
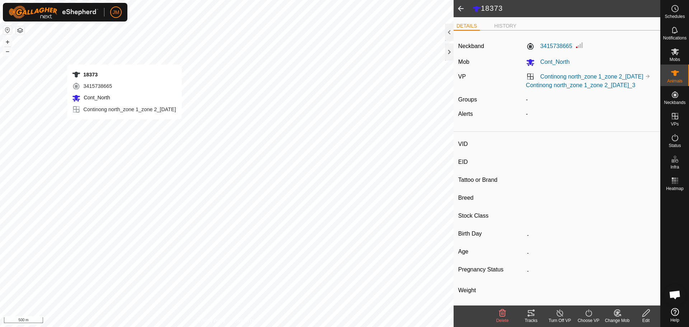
type input "-"
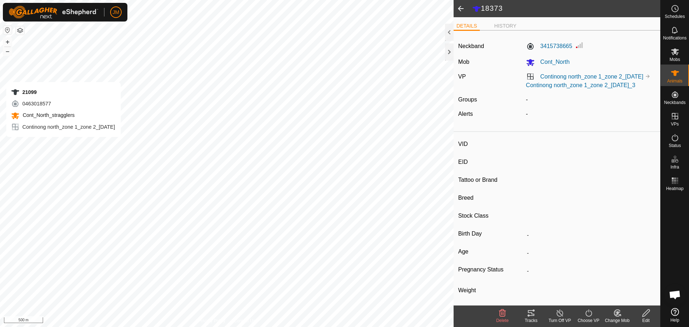
type input "21099"
type input "-"
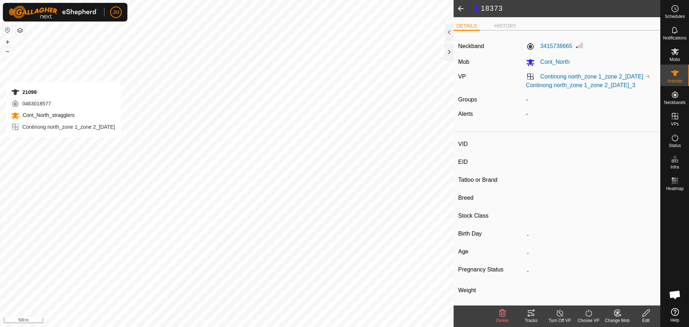
type input "-"
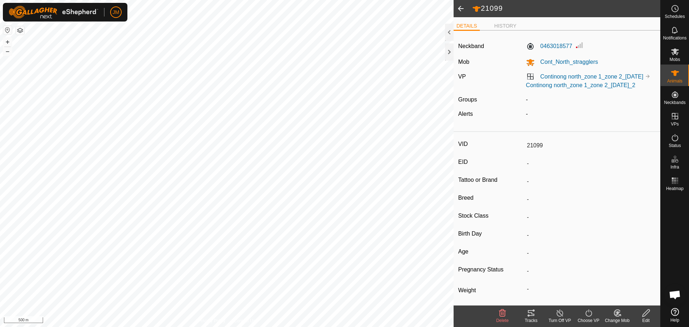
click at [535, 318] on div "Tracks" at bounding box center [531, 320] width 29 height 6
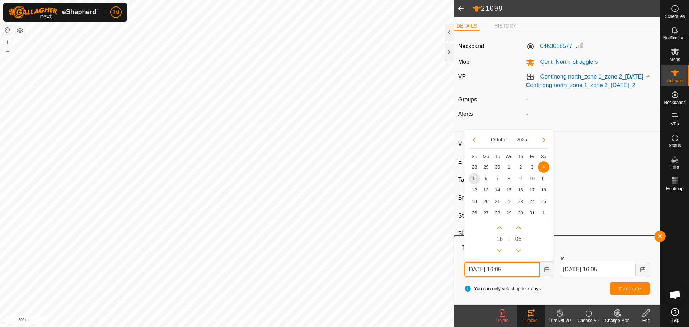
click at [473, 272] on input "04 Oct, 2025 16:05" at bounding box center [502, 269] width 76 height 15
click at [472, 180] on span "5" at bounding box center [474, 178] width 11 height 11
click at [503, 267] on input "05 Oct, 2025 16:05" at bounding box center [502, 269] width 76 height 15
click at [503, 251] on button "Previous Hour" at bounding box center [499, 250] width 11 height 11
type input "05 Oct, 2025 15:05"
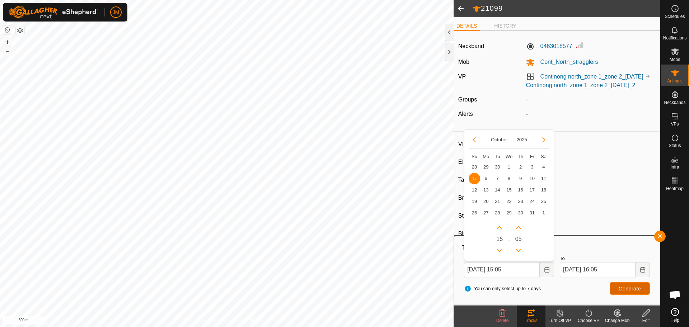
click at [622, 290] on span "Generate" at bounding box center [629, 289] width 22 height 6
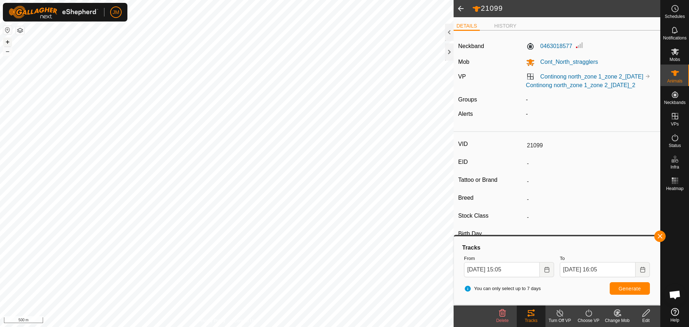
click at [9, 40] on button "+" at bounding box center [7, 42] width 9 height 9
click at [452, 56] on div at bounding box center [449, 51] width 9 height 17
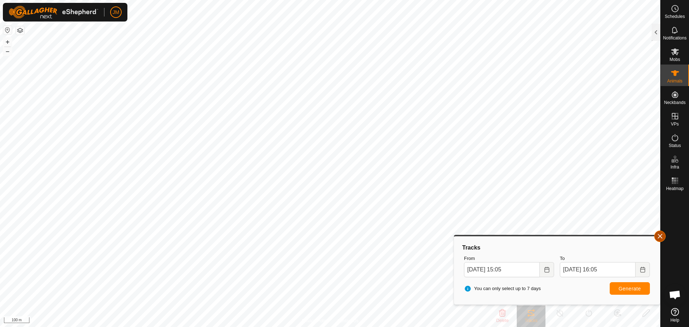
click at [664, 236] on button "button" at bounding box center [659, 236] width 11 height 11
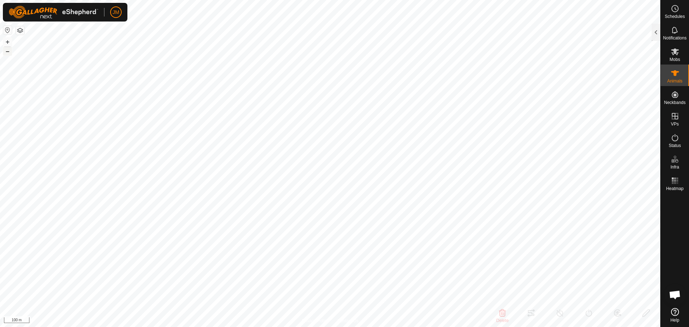
click at [8, 52] on button "–" at bounding box center [7, 51] width 9 height 9
click at [5, 43] on button "+" at bounding box center [7, 42] width 9 height 9
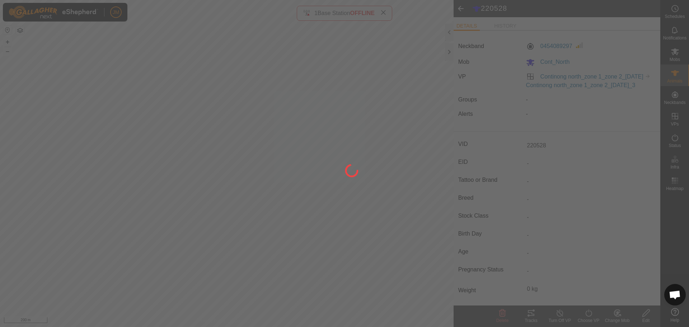
drag, startPoint x: 321, startPoint y: 105, endPoint x: 335, endPoint y: 147, distance: 44.4
click at [335, 147] on div at bounding box center [344, 163] width 689 height 327
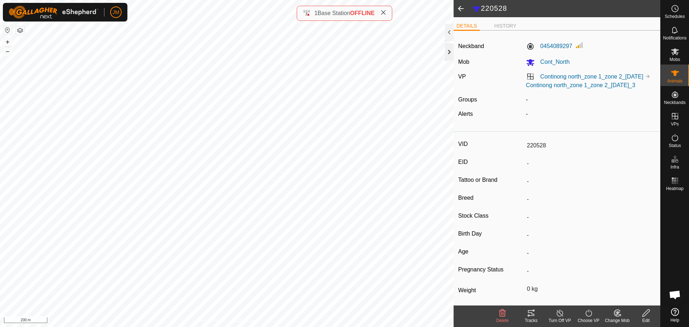
click at [449, 53] on div at bounding box center [449, 51] width 9 height 17
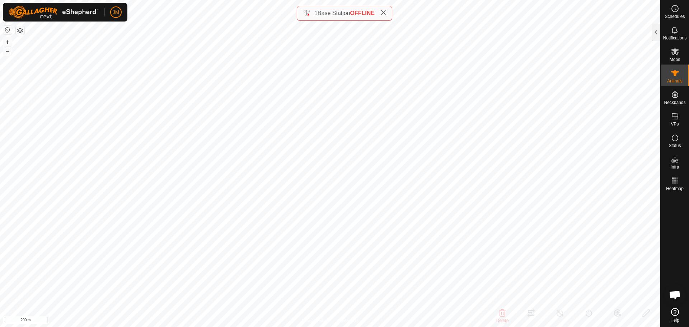
click at [384, 11] on icon at bounding box center [383, 13] width 6 height 6
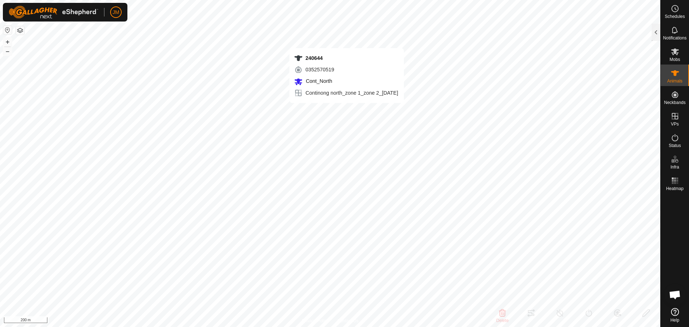
type input "240644"
type input "-"
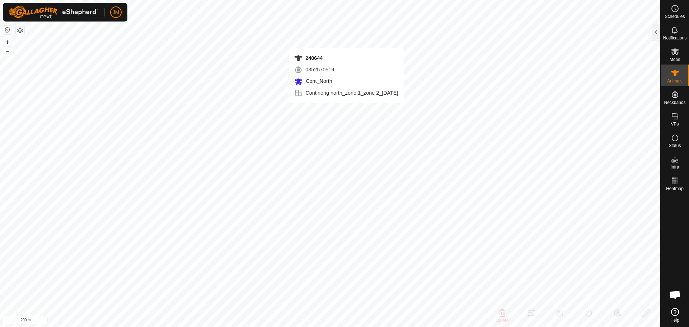
type input "-"
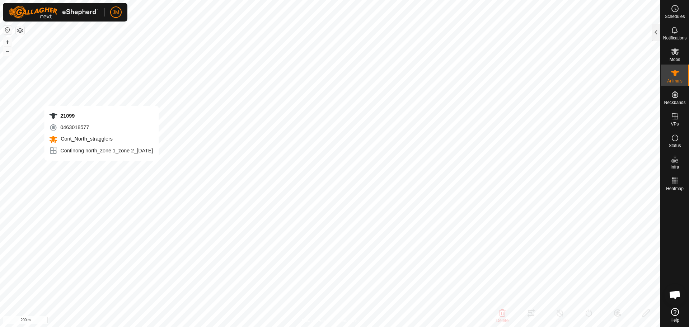
type input "21099"
type input "-"
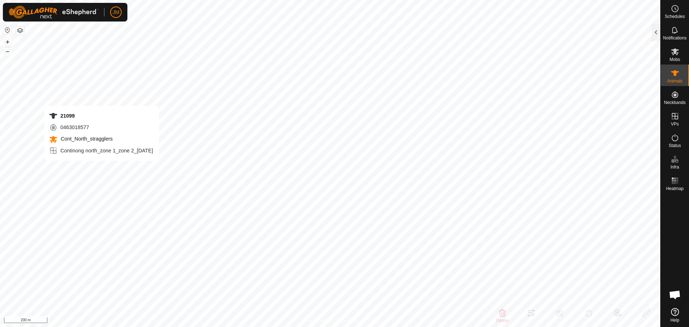
type input "-"
click at [675, 139] on icon at bounding box center [675, 137] width 9 height 9
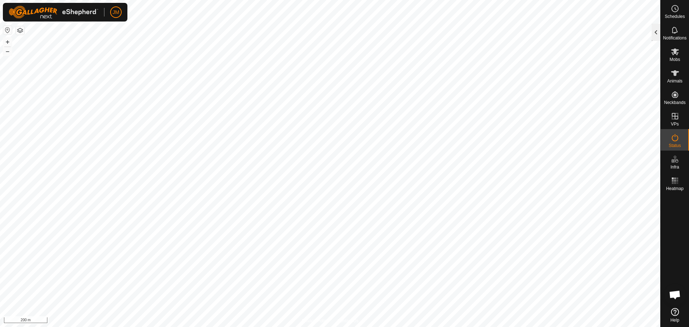
click at [657, 38] on div at bounding box center [655, 32] width 9 height 17
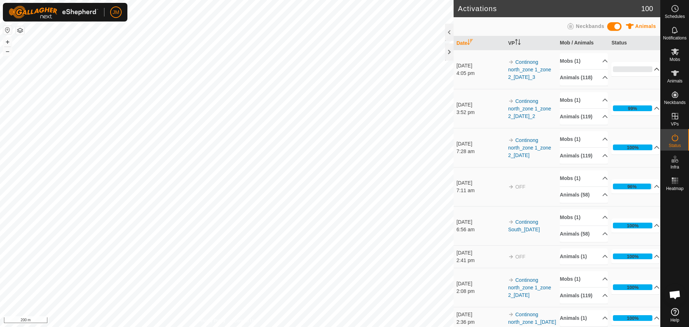
click at [646, 72] on p-accordion-header "0%" at bounding box center [635, 69] width 48 height 14
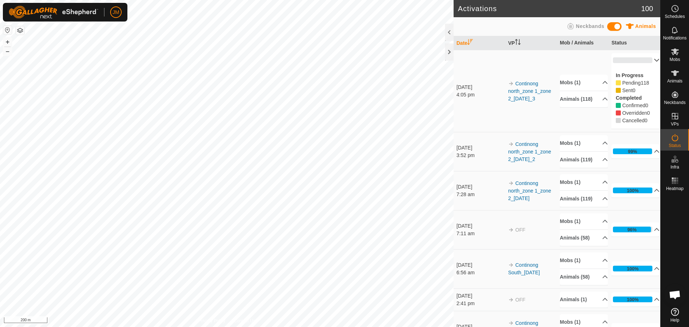
drag, startPoint x: 611, startPoint y: 75, endPoint x: 646, endPoint y: 120, distance: 56.5
click at [646, 120] on div "In Progress Pending 118 Sent 0 Completed Confirmed 0 Overridden 0 Cancelled 0" at bounding box center [635, 97] width 48 height 61
click at [646, 120] on div "Cancelled 0" at bounding box center [635, 121] width 39 height 8
click at [643, 66] on p-accordion-header "0%" at bounding box center [635, 60] width 48 height 14
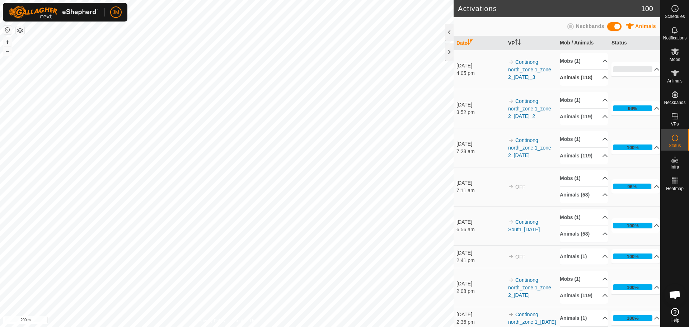
click at [591, 86] on p-accordion-header "Animals (118)" at bounding box center [584, 78] width 48 height 16
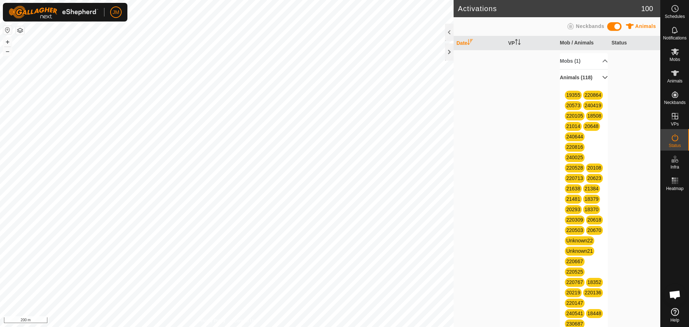
click at [595, 77] on p-accordion-header "Animals (118)" at bounding box center [584, 78] width 48 height 16
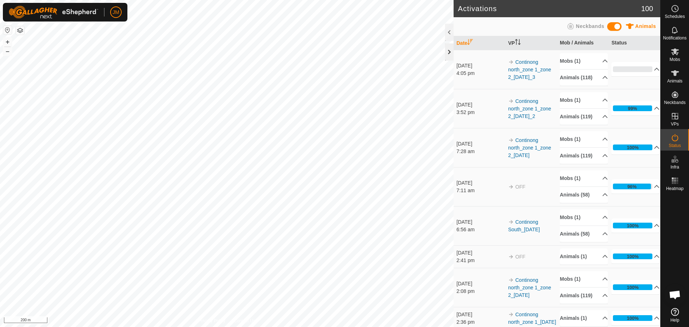
click at [447, 52] on div at bounding box center [449, 51] width 9 height 17
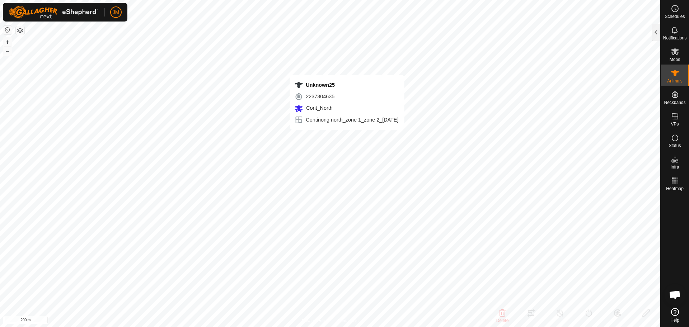
type input "Unknown25"
type input "-"
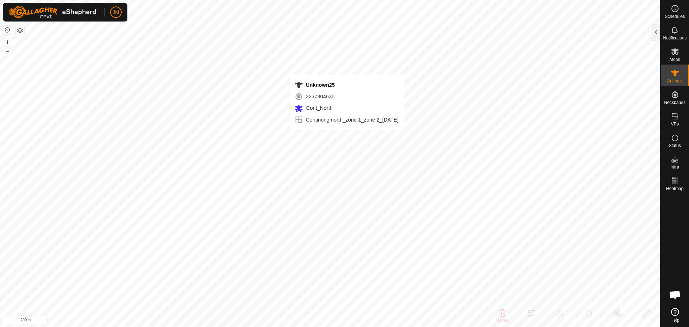
type input "0 kg"
type input "-"
click at [9, 55] on button "–" at bounding box center [7, 51] width 9 height 9
click at [657, 39] on div at bounding box center [655, 32] width 9 height 17
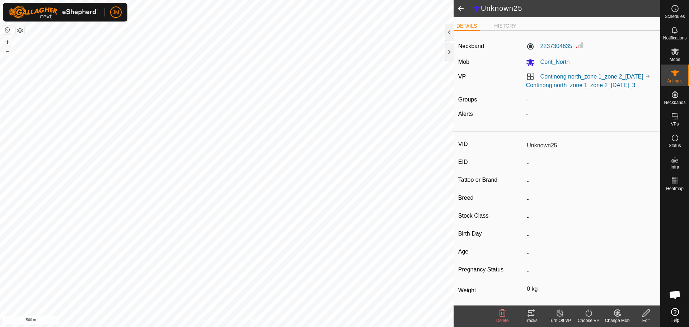
click at [594, 80] on div "Continong north_zone 1_zone 2_05Oct2025 Continong north_zone 1_zone 2_05Oct2025…" at bounding box center [591, 80] width 136 height 17
click at [593, 86] on link "Continong north_zone 1_zone 2_[DATE]_3" at bounding box center [580, 85] width 109 height 6
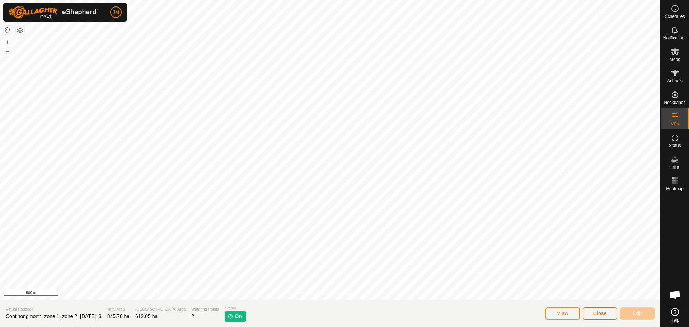
click at [607, 317] on button "Close" at bounding box center [600, 313] width 34 height 13
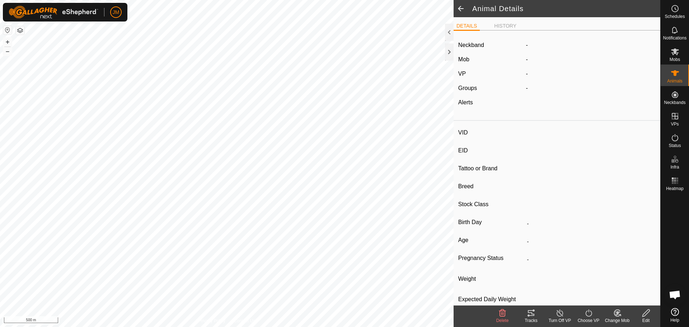
type input "Unknown25"
type input "-"
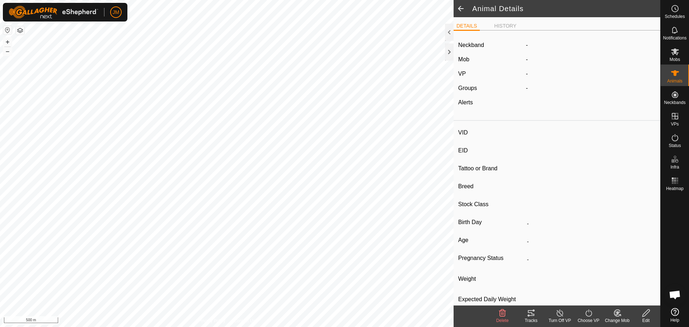
type input "0 kg"
type input "-"
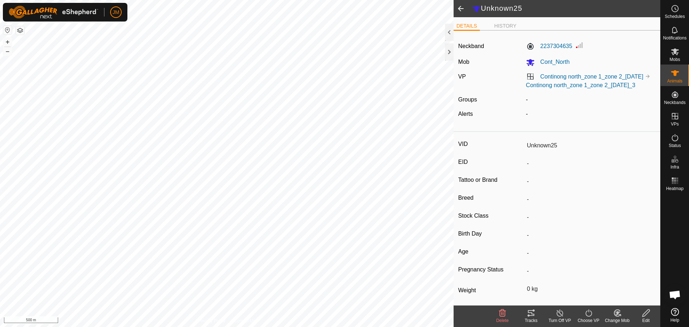
drag, startPoint x: 608, startPoint y: 93, endPoint x: 566, endPoint y: 88, distance: 42.2
click at [566, 88] on div "Continong north_zone 1_zone 2_05Oct2025 Continong north_zone 1_zone 2_05Oct2025…" at bounding box center [591, 80] width 136 height 17
copy link "Continong north_zone 1_zone 2_[DATE]_3"
click at [675, 53] on icon at bounding box center [675, 51] width 8 height 7
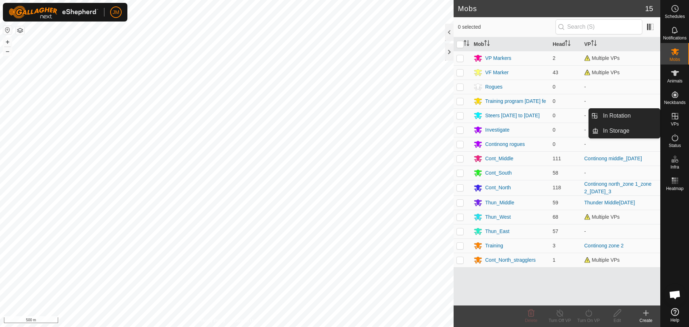
click at [672, 126] on span "VPs" at bounding box center [675, 124] width 8 height 4
click at [650, 124] on link "In Storage" at bounding box center [628, 131] width 61 height 14
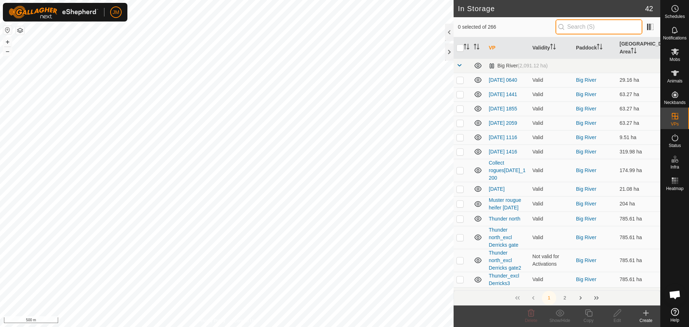
click at [587, 31] on input "text" at bounding box center [598, 26] width 87 height 15
paste input "Continong north_zone 1_zone 2_[DATE]_3"
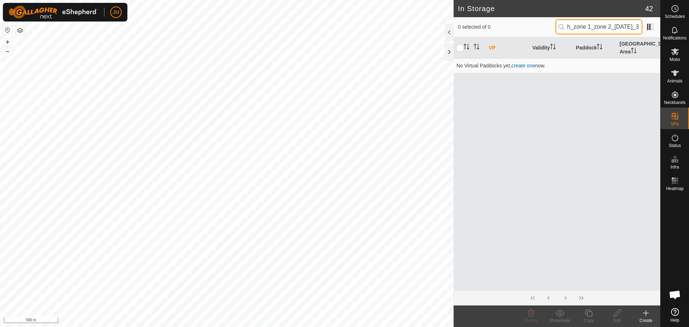
type input "Continong north_zone 1_zone 2_[DATE]_3"
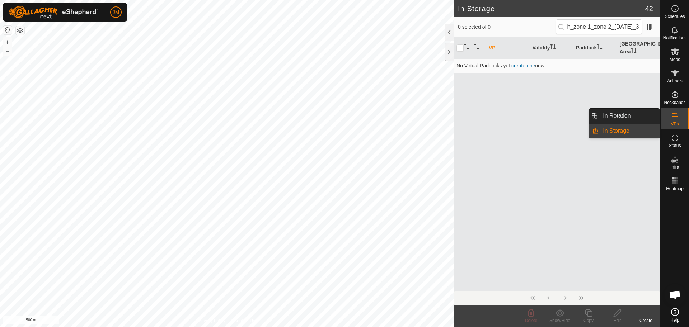
scroll to position [0, 0]
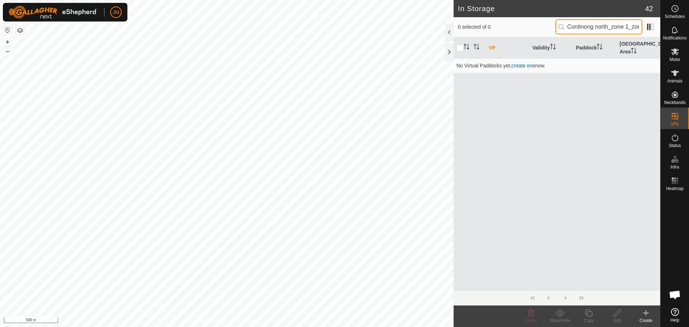
click at [592, 28] on input "Continong north_zone 1_zone 2_[DATE]_3" at bounding box center [598, 26] width 87 height 15
paste input "Continong north_zone 1_zone 2_[DATE]_3"
type input "Continong north_zone 1_zone 2_[DATE]_3"
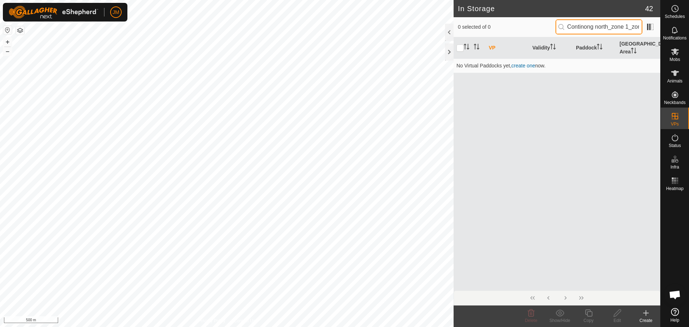
scroll to position [0, 49]
click at [592, 28] on input "Continong north_zone 1_zone 2_[DATE]_3" at bounding box center [598, 26] width 87 height 15
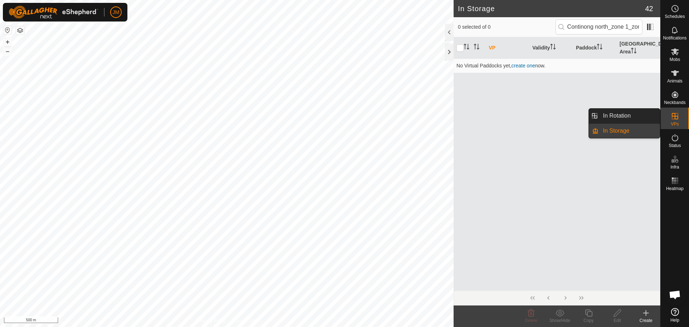
click at [647, 115] on link "In Rotation" at bounding box center [628, 116] width 61 height 14
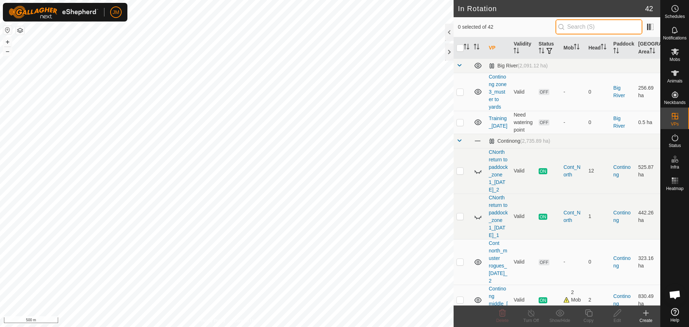
click at [604, 31] on input "text" at bounding box center [598, 26] width 87 height 15
paste input "Continong north_zone 1_zone 2_[DATE]_3"
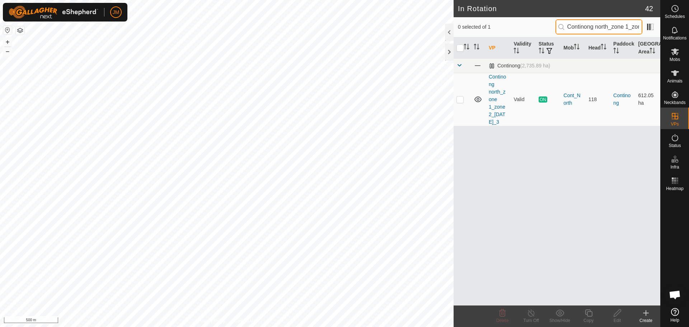
scroll to position [0, 49]
type input "Continong north_zone 1_zone 2_[DATE]_3"
click at [460, 97] on p-checkbox at bounding box center [459, 100] width 7 height 6
checkbox input "true"
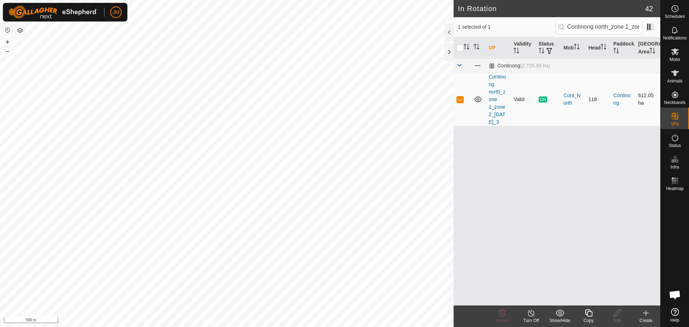
click at [486, 114] on td "Continong north_zone 1_zone 2_[DATE]_3" at bounding box center [498, 99] width 25 height 53
click at [489, 113] on link "Continong north_zone 1_zone 2_[DATE]_3" at bounding box center [497, 99] width 17 height 51
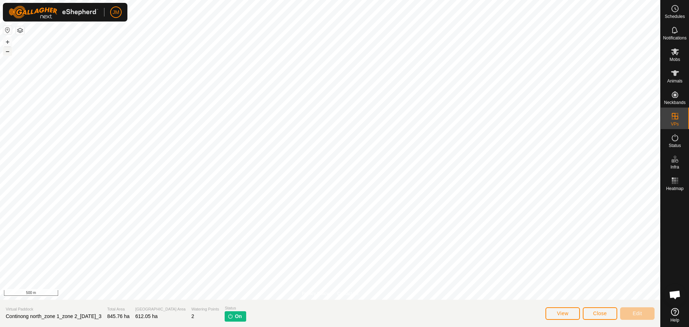
click at [9, 53] on button "–" at bounding box center [7, 51] width 9 height 9
click at [6, 44] on button "+" at bounding box center [7, 42] width 9 height 9
click at [32, 316] on span "Continong north_zone 1_zone 2_[DATE]_3" at bounding box center [54, 317] width 96 height 6
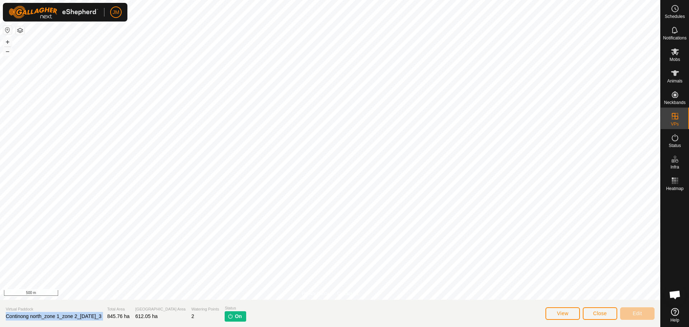
copy span "Continong north_zone 1_zone 2_[DATE]_3"
click at [602, 314] on span "Close" at bounding box center [600, 314] width 14 height 6
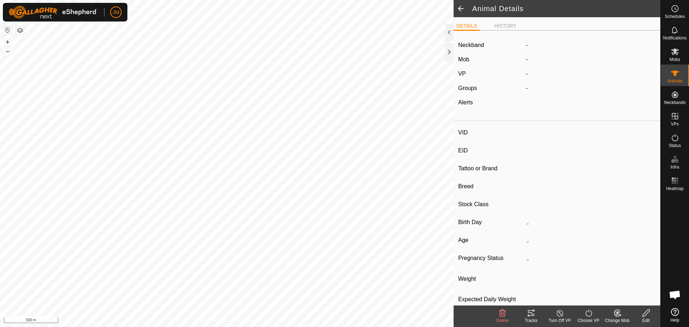
type input "21099"
type input "-"
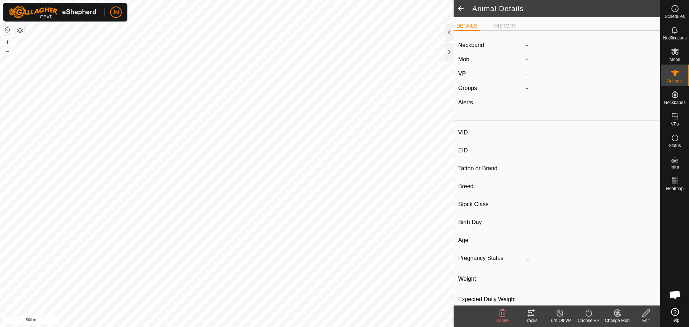
type input "-"
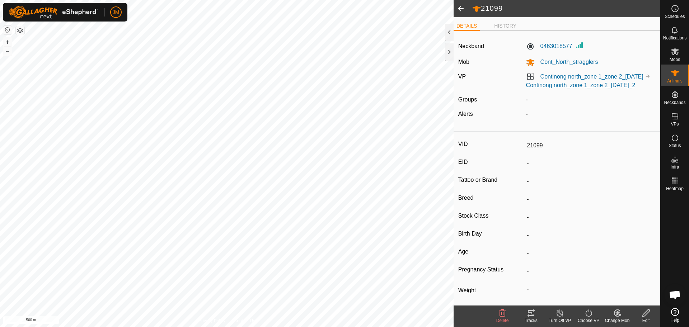
drag, startPoint x: 574, startPoint y: 97, endPoint x: 565, endPoint y: 86, distance: 13.7
click at [565, 86] on div "Continong north_zone 1_zone 2_05Oct2025 Continong north_zone 1_zone 2_05Oct2025…" at bounding box center [591, 80] width 136 height 17
copy link "Continong north_zone 1_zone 2_[DATE]_2"
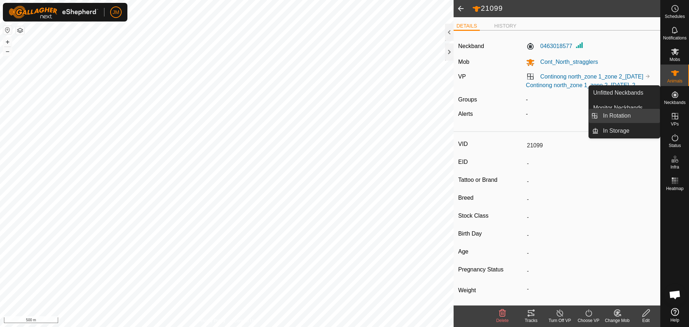
drag, startPoint x: 654, startPoint y: 117, endPoint x: 639, endPoint y: 116, distance: 14.7
click at [639, 116] on link "In Rotation" at bounding box center [628, 116] width 61 height 14
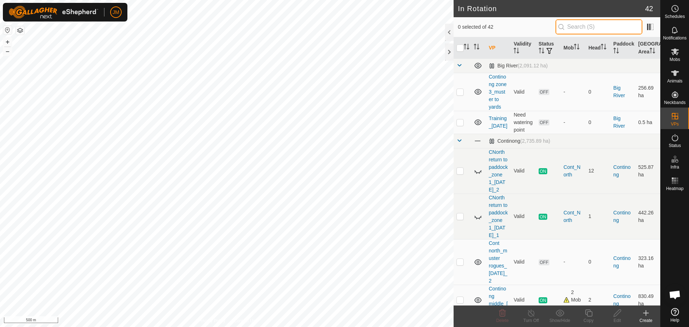
click at [584, 25] on input "text" at bounding box center [598, 26] width 87 height 15
paste input "Continong north_zone 1_zone 2_[DATE]_2"
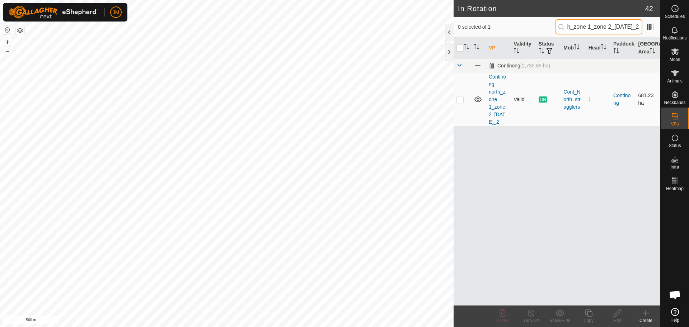
type input "Continong north_zone 1_zone 2_[DATE]_2"
click at [459, 101] on p-checkbox at bounding box center [459, 100] width 7 height 6
checkbox input "true"
click at [529, 94] on td "Valid" at bounding box center [523, 99] width 25 height 53
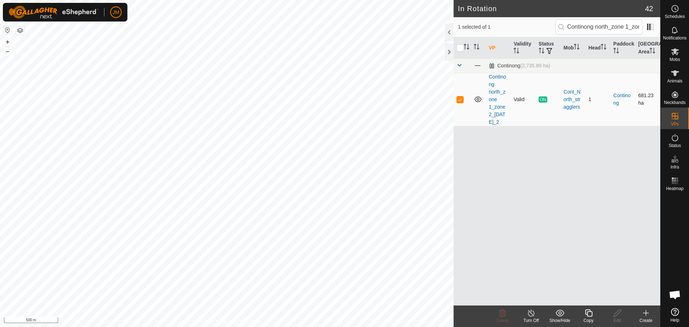
click at [502, 111] on td "Continong north_zone 1_zone 2_[DATE]_2" at bounding box center [498, 99] width 25 height 53
click at [500, 112] on link "Continong north_zone 1_zone 2_[DATE]_2" at bounding box center [497, 99] width 17 height 51
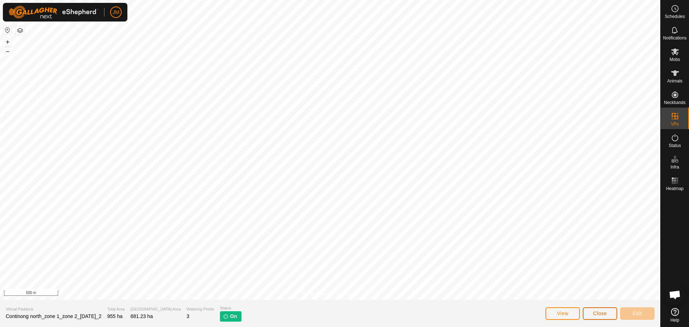
click at [598, 311] on span "Close" at bounding box center [600, 314] width 14 height 6
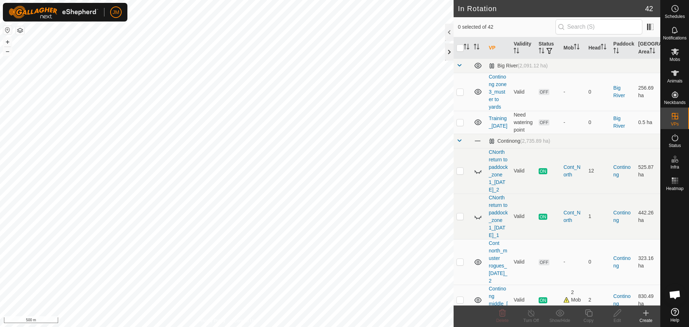
click at [450, 50] on div at bounding box center [449, 51] width 9 height 17
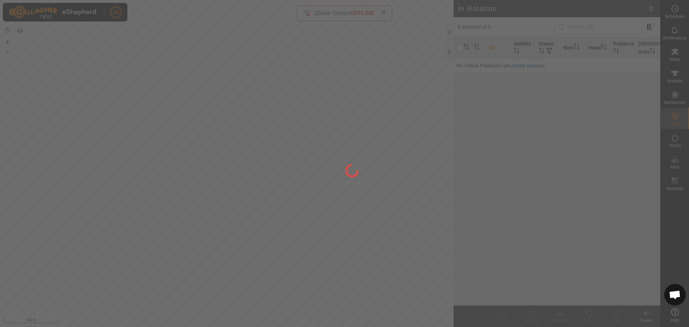
click at [385, 14] on icon at bounding box center [383, 13] width 6 height 6
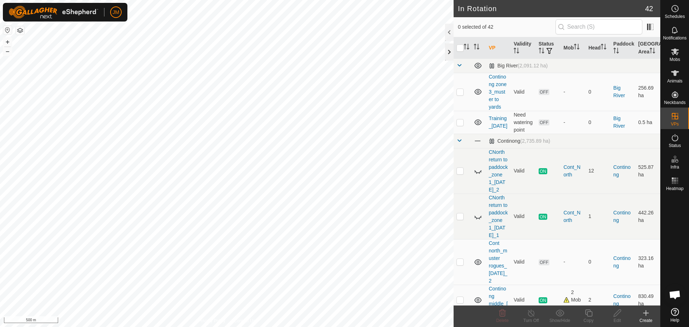
click at [448, 47] on div at bounding box center [449, 51] width 9 height 17
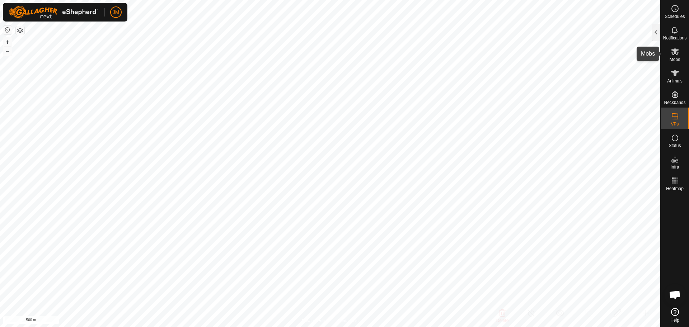
click at [674, 59] on span "Mobs" at bounding box center [674, 59] width 10 height 4
click at [676, 76] on icon at bounding box center [675, 73] width 9 height 9
click at [674, 56] on icon at bounding box center [675, 51] width 9 height 9
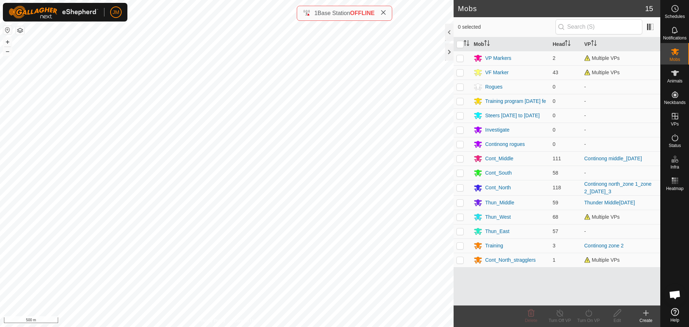
click at [386, 14] on icon at bounding box center [383, 13] width 6 height 6
click at [449, 51] on div at bounding box center [449, 51] width 9 height 17
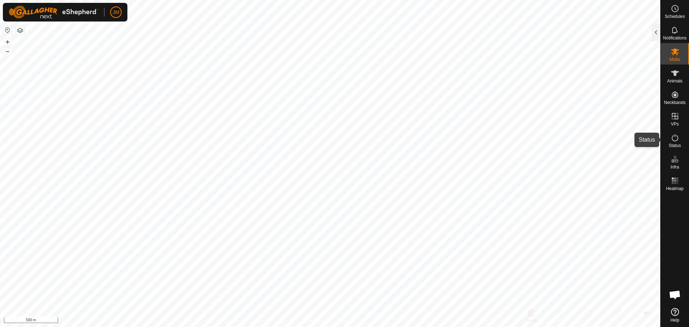
click at [671, 139] on icon at bounding box center [675, 137] width 9 height 9
click at [657, 38] on div at bounding box center [655, 32] width 9 height 17
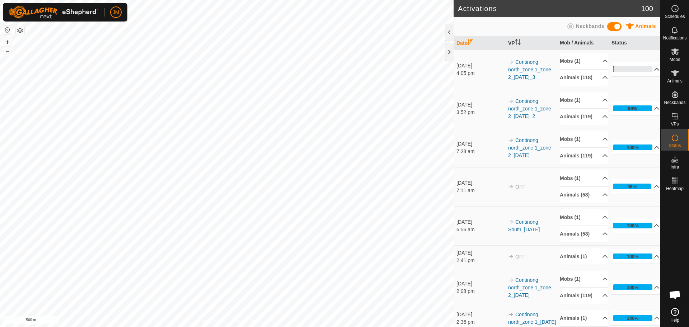
click at [635, 76] on p-accordion-header "3%" at bounding box center [635, 69] width 48 height 14
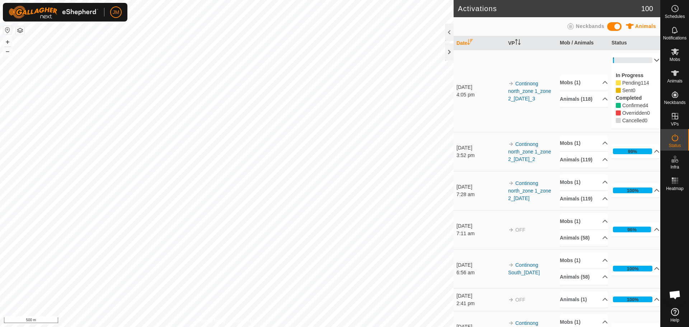
click at [645, 56] on p-accordion-header "3%" at bounding box center [635, 60] width 48 height 14
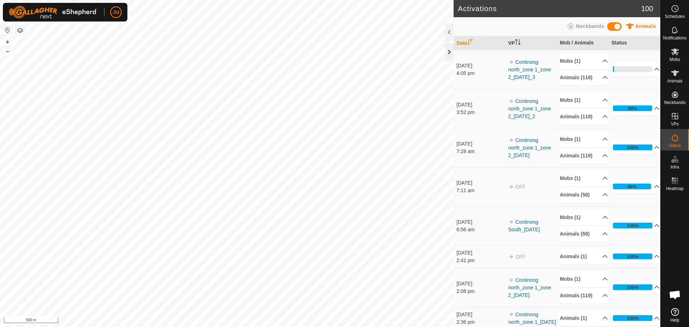
click at [448, 59] on div at bounding box center [449, 51] width 9 height 17
